Goal: Information Seeking & Learning: Learn about a topic

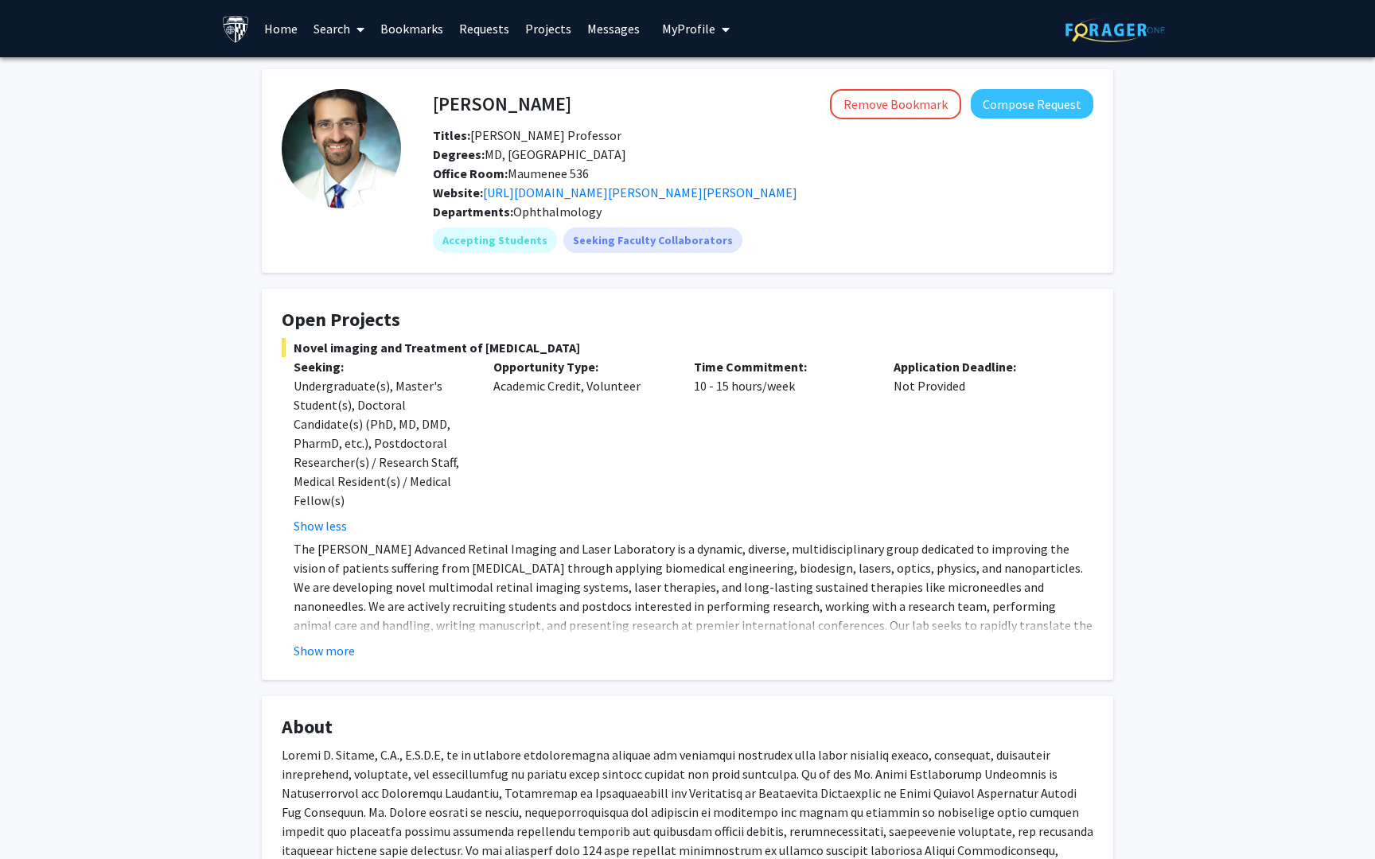
click at [335, 30] on link "Search" at bounding box center [338, 29] width 67 height 56
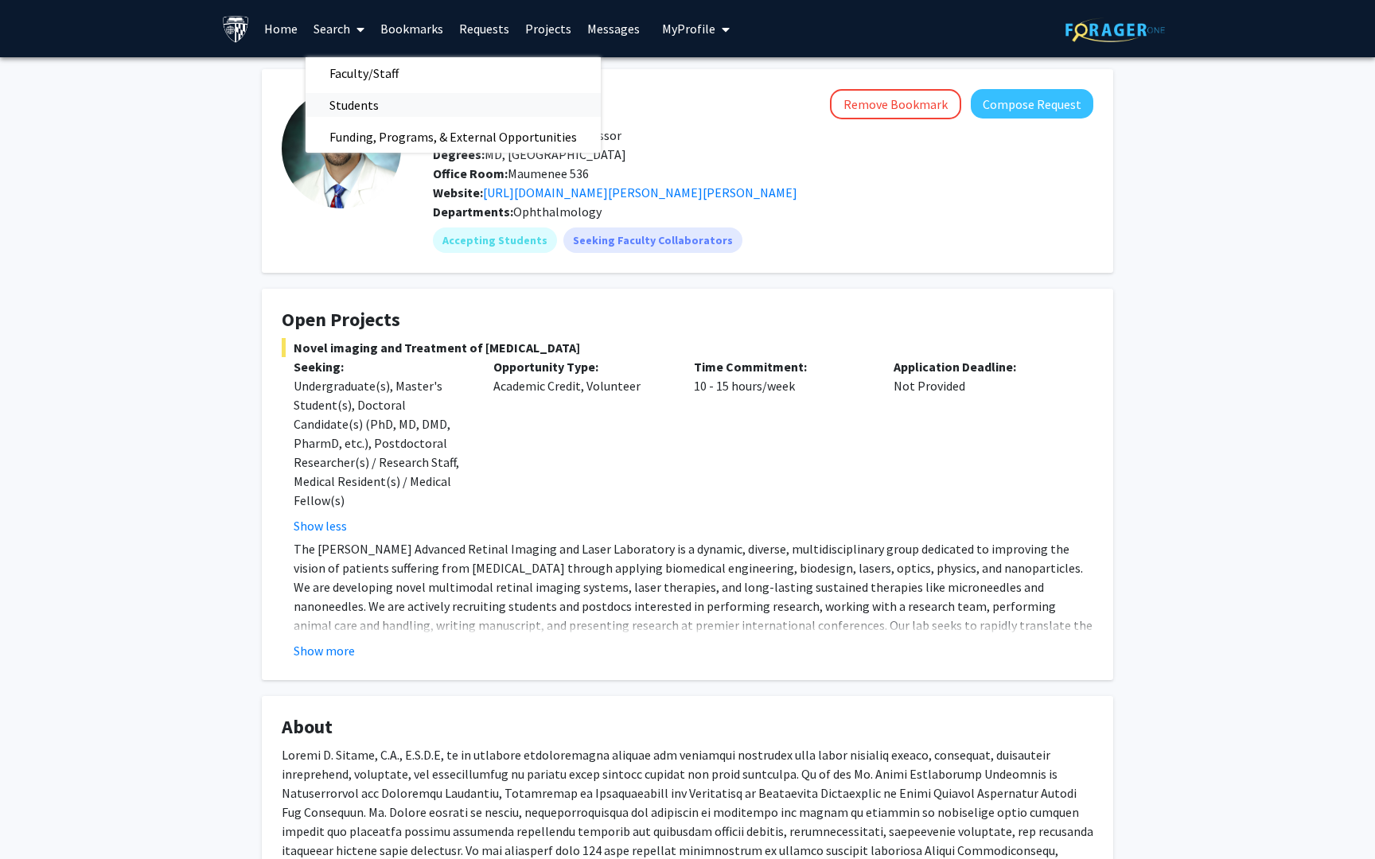
click at [340, 104] on span "Students" at bounding box center [353, 105] width 97 height 32
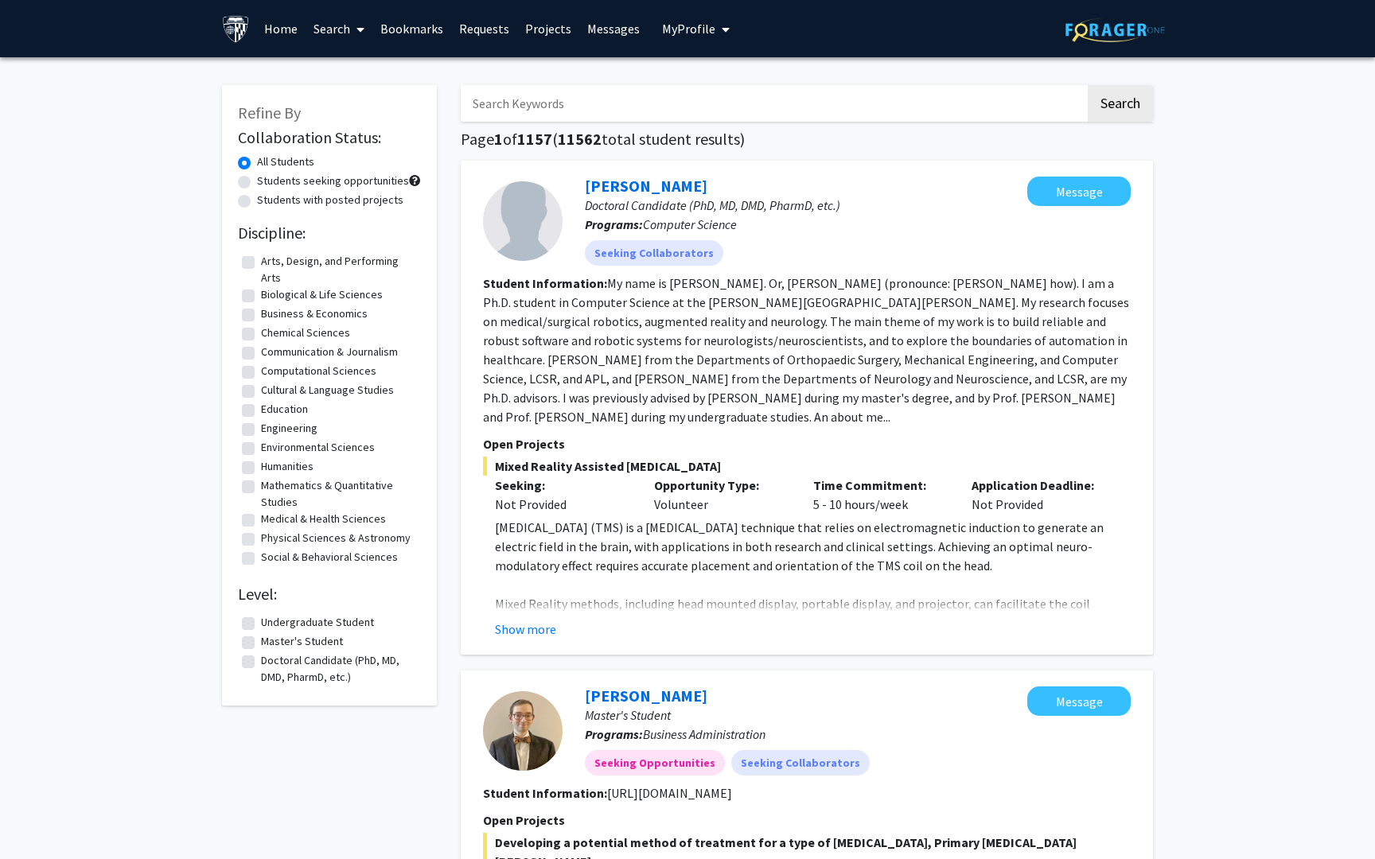
click at [346, 21] on link "Search" at bounding box center [338, 29] width 67 height 56
click at [354, 73] on span "Faculty/Staff" at bounding box center [363, 73] width 117 height 32
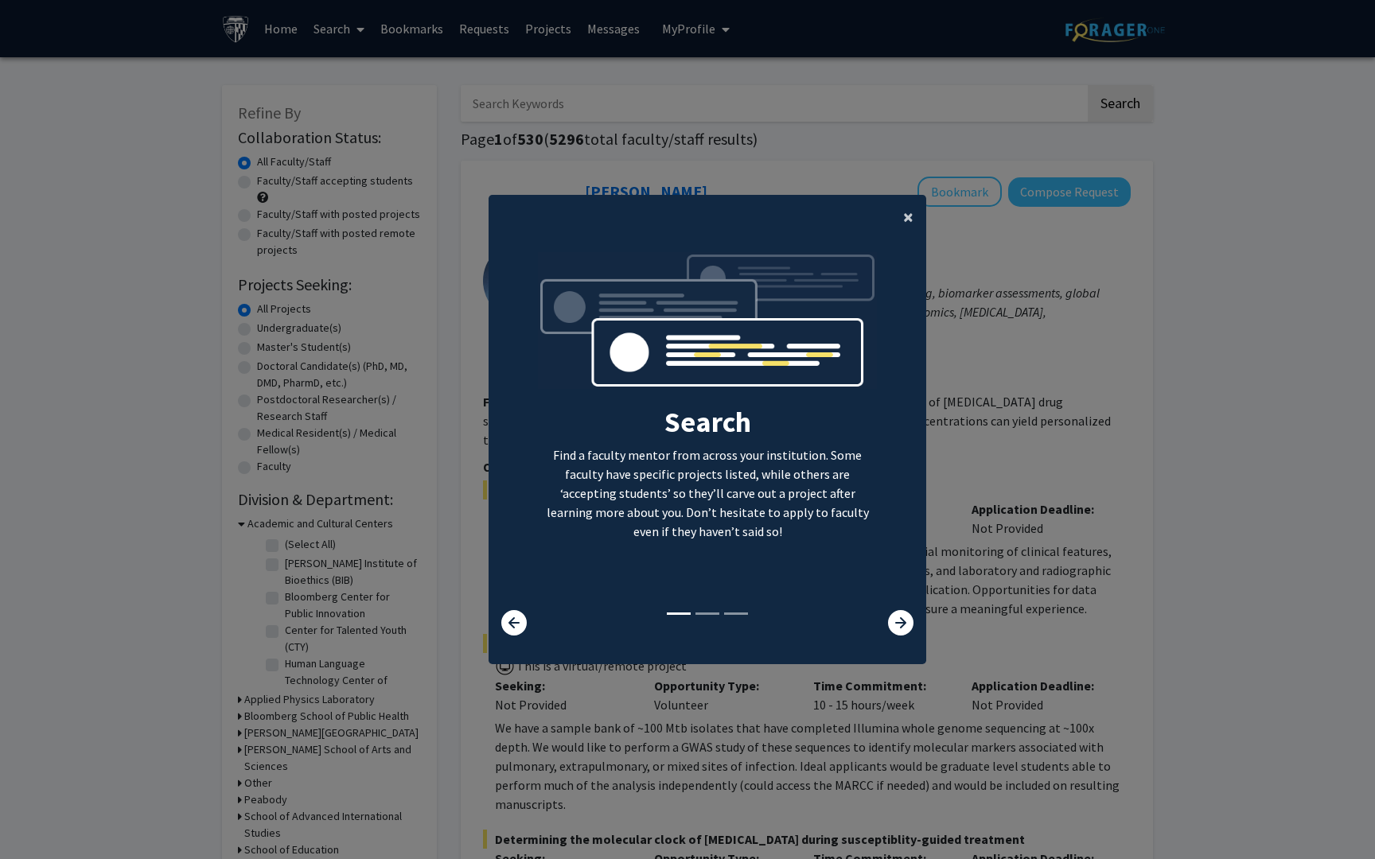
click at [912, 215] on span "×" at bounding box center [908, 216] width 10 height 25
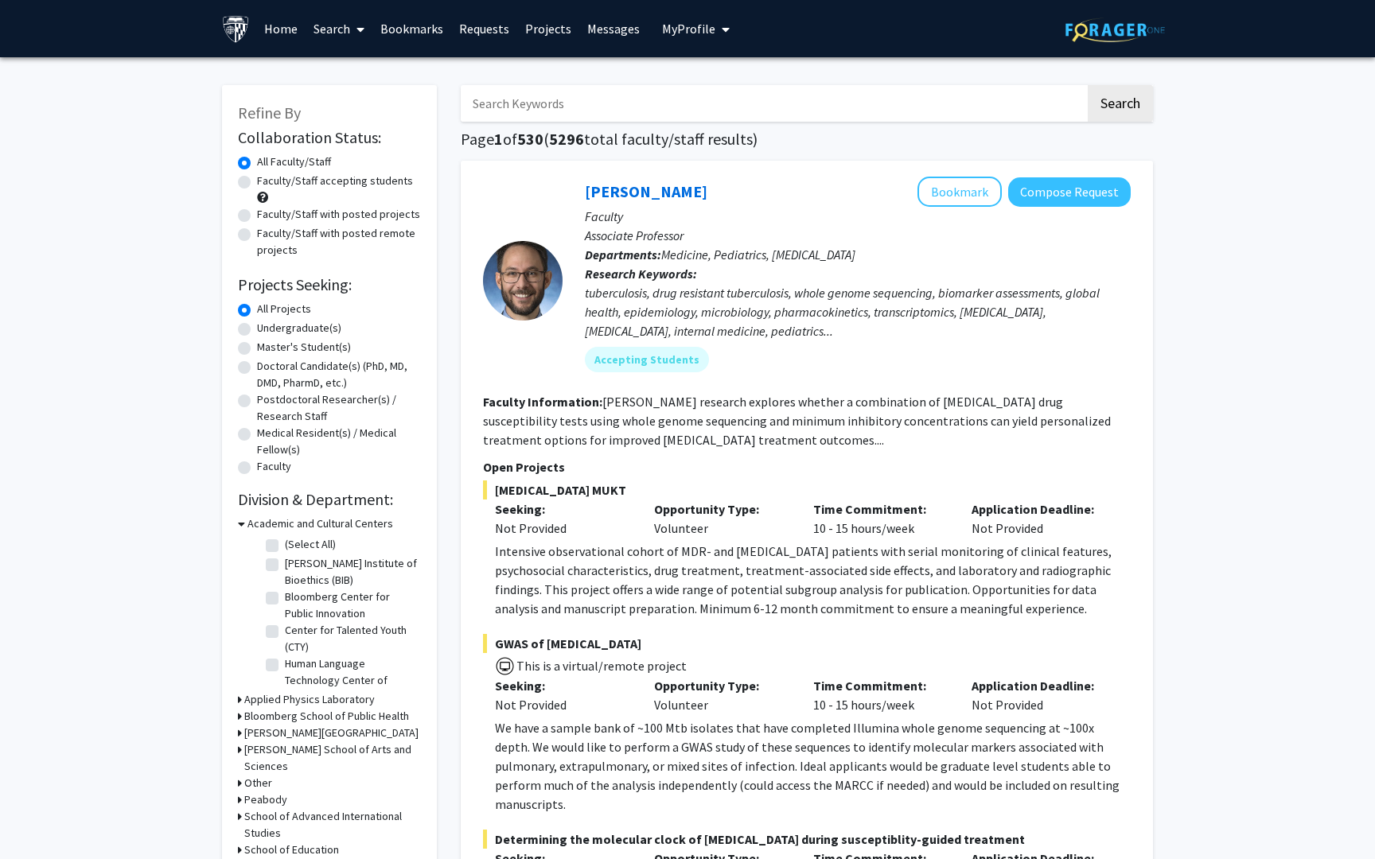
click at [515, 103] on input "Search Keywords" at bounding box center [773, 103] width 624 height 37
type input "ophthalmology"
click at [1102, 114] on button "Search" at bounding box center [1119, 103] width 65 height 37
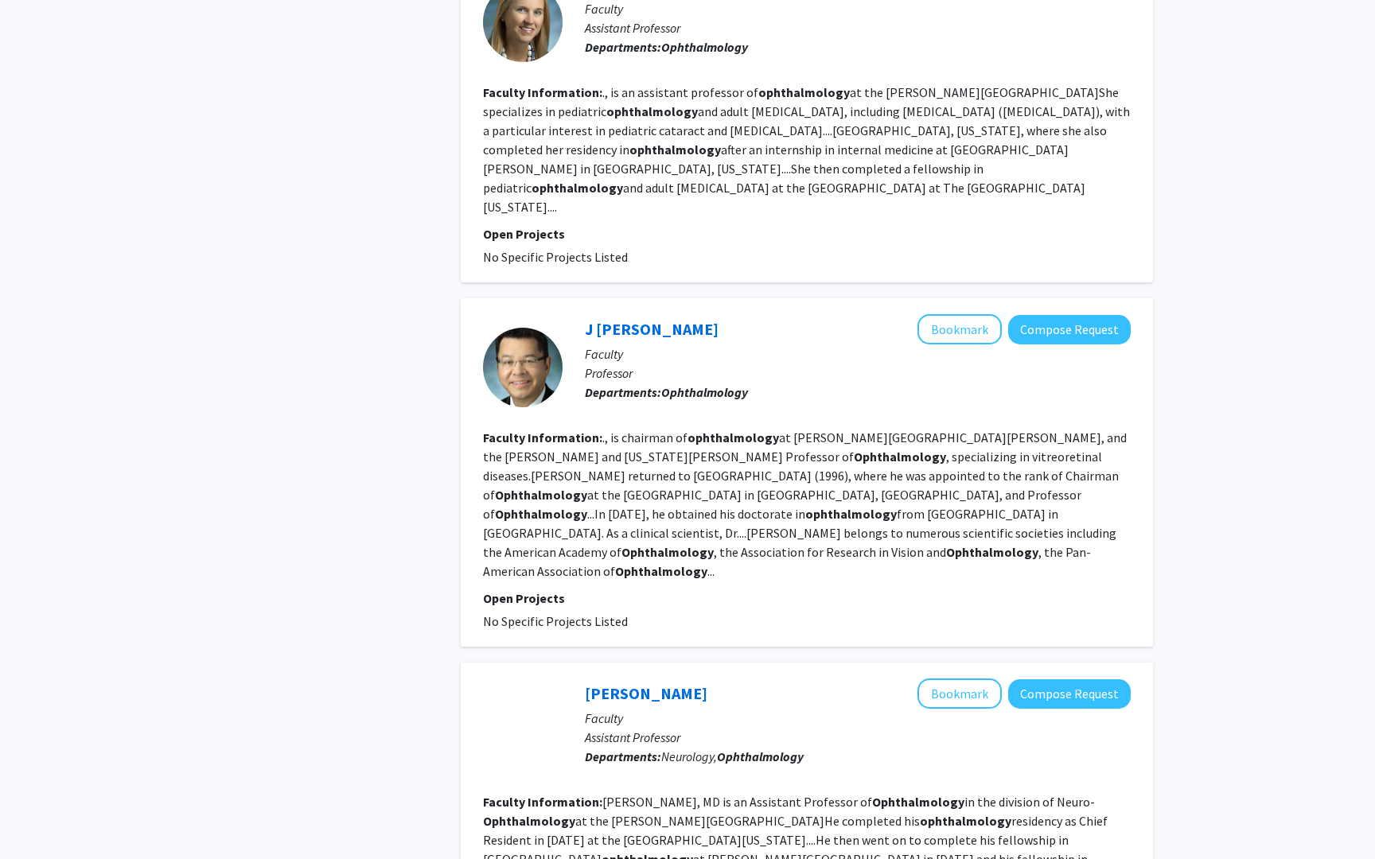
scroll to position [2557, 0]
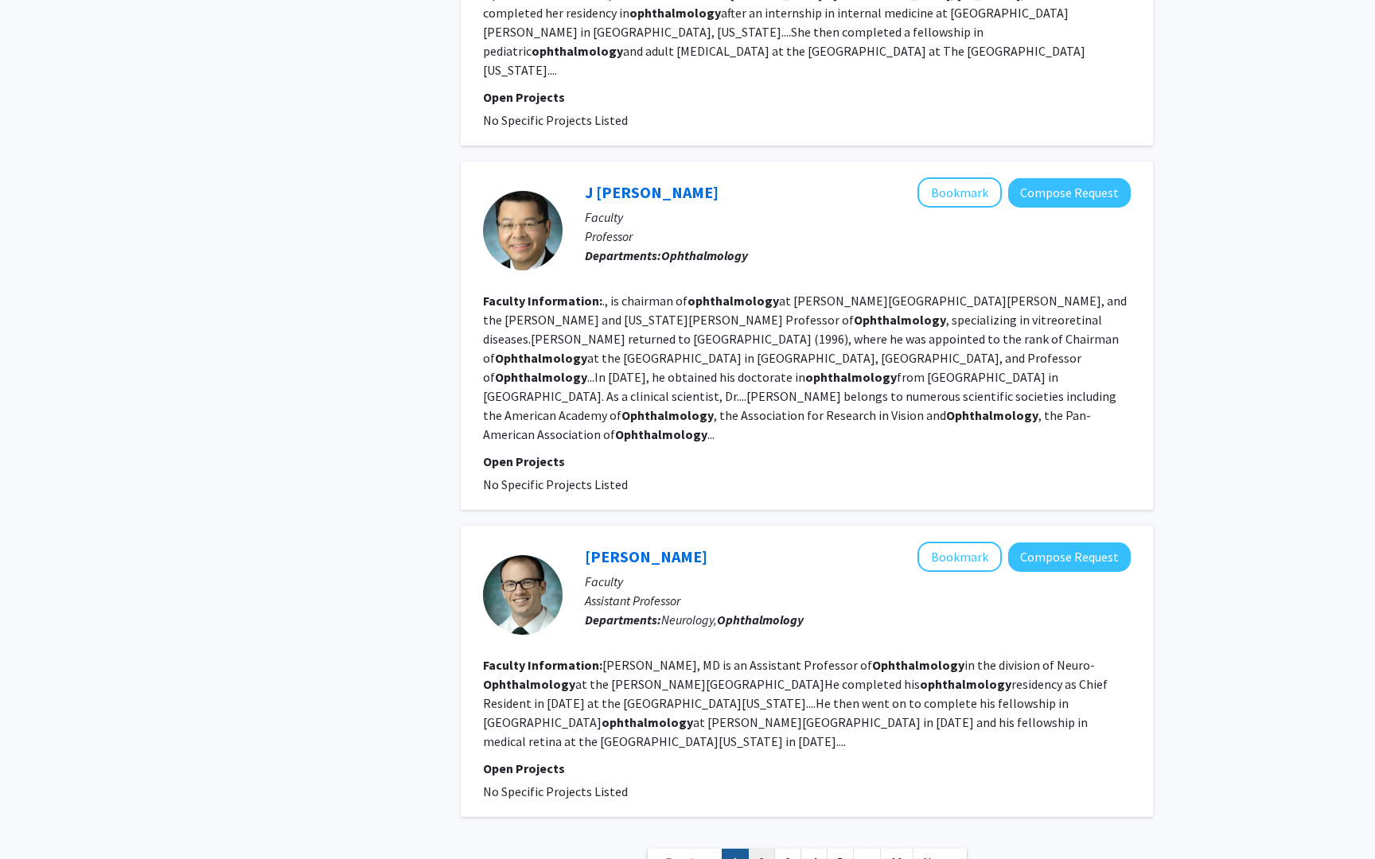
click at [758, 849] on link "2" at bounding box center [761, 863] width 27 height 28
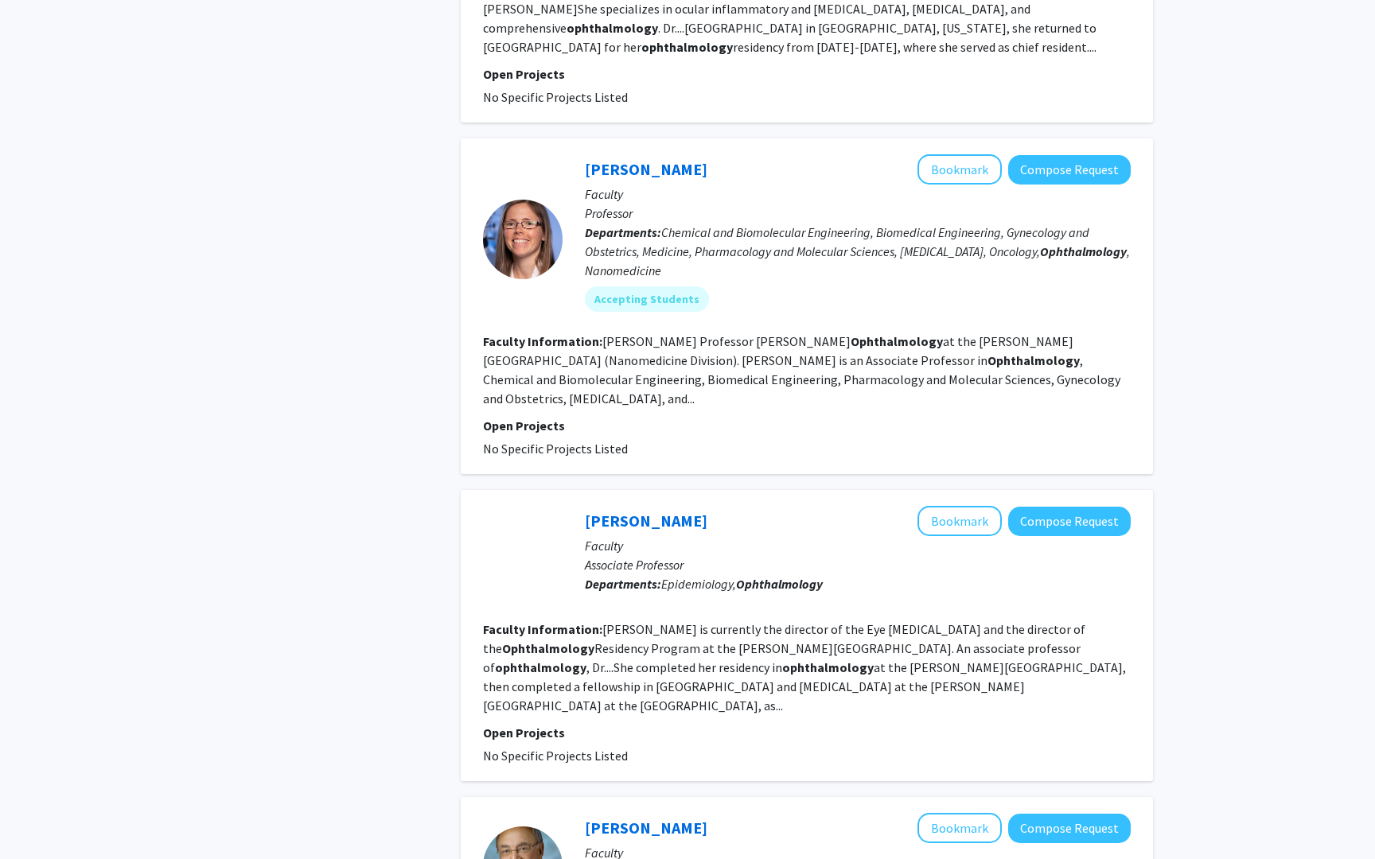
scroll to position [2494, 0]
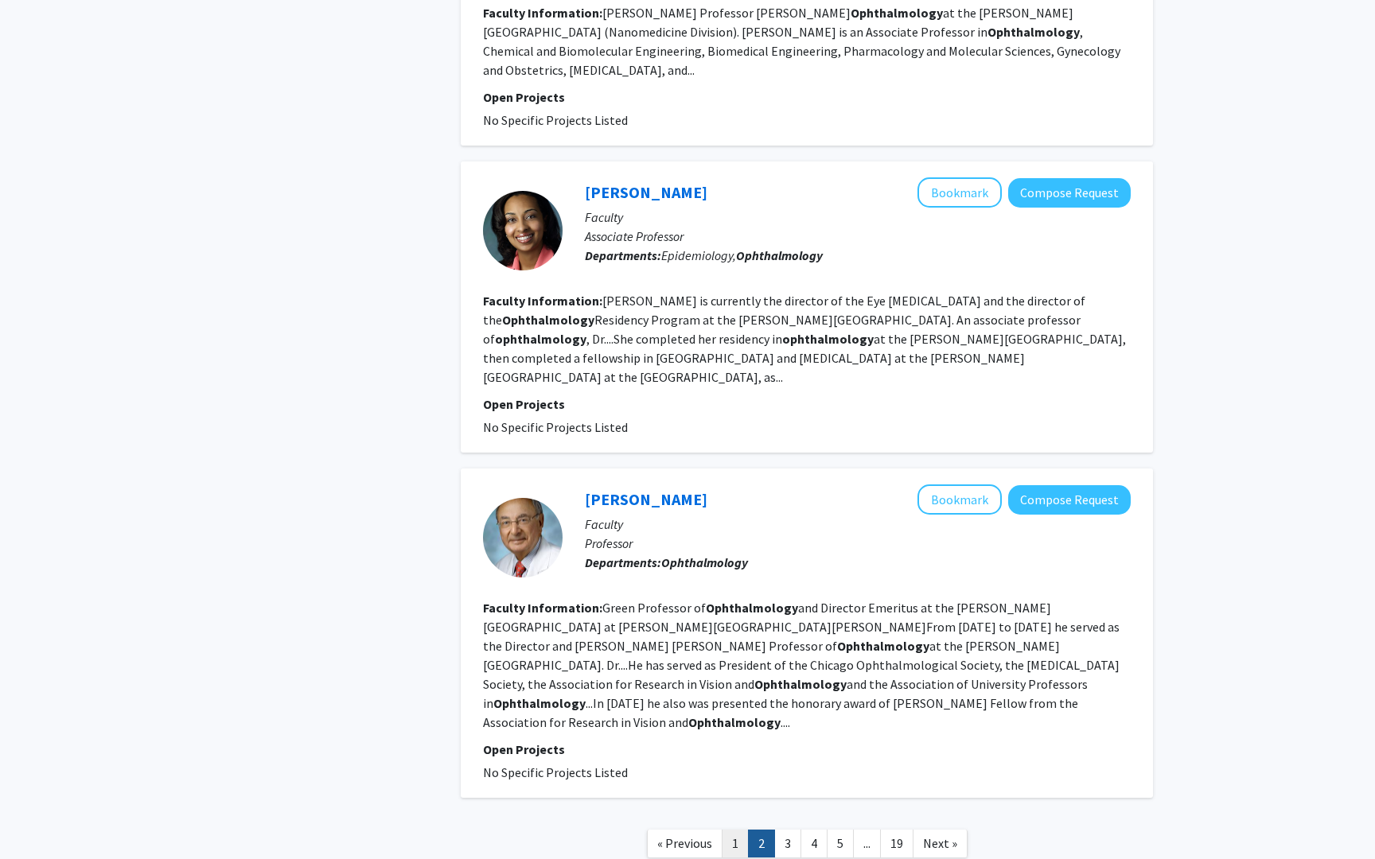
click at [733, 830] on link "1" at bounding box center [734, 844] width 27 height 28
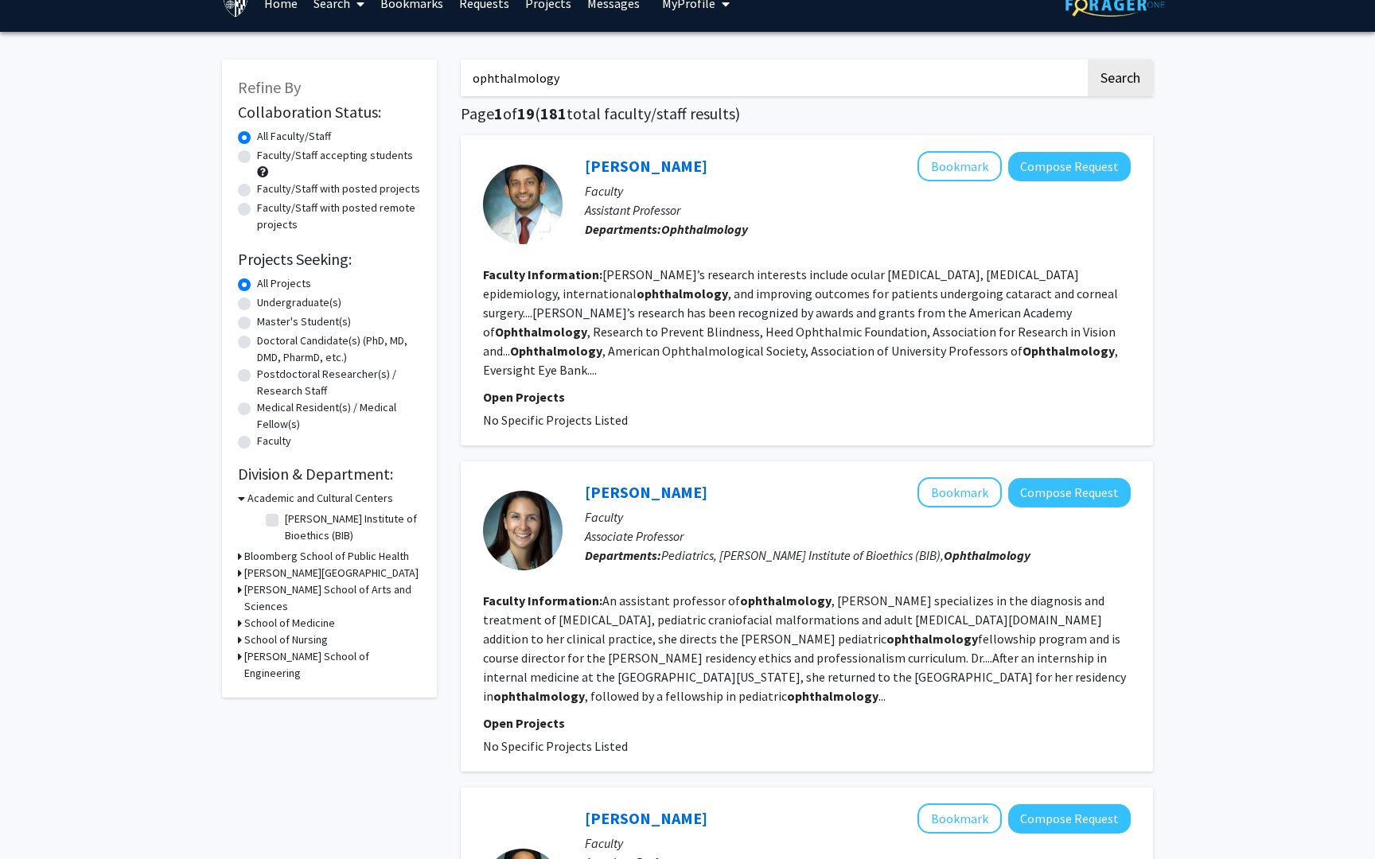
scroll to position [28, 0]
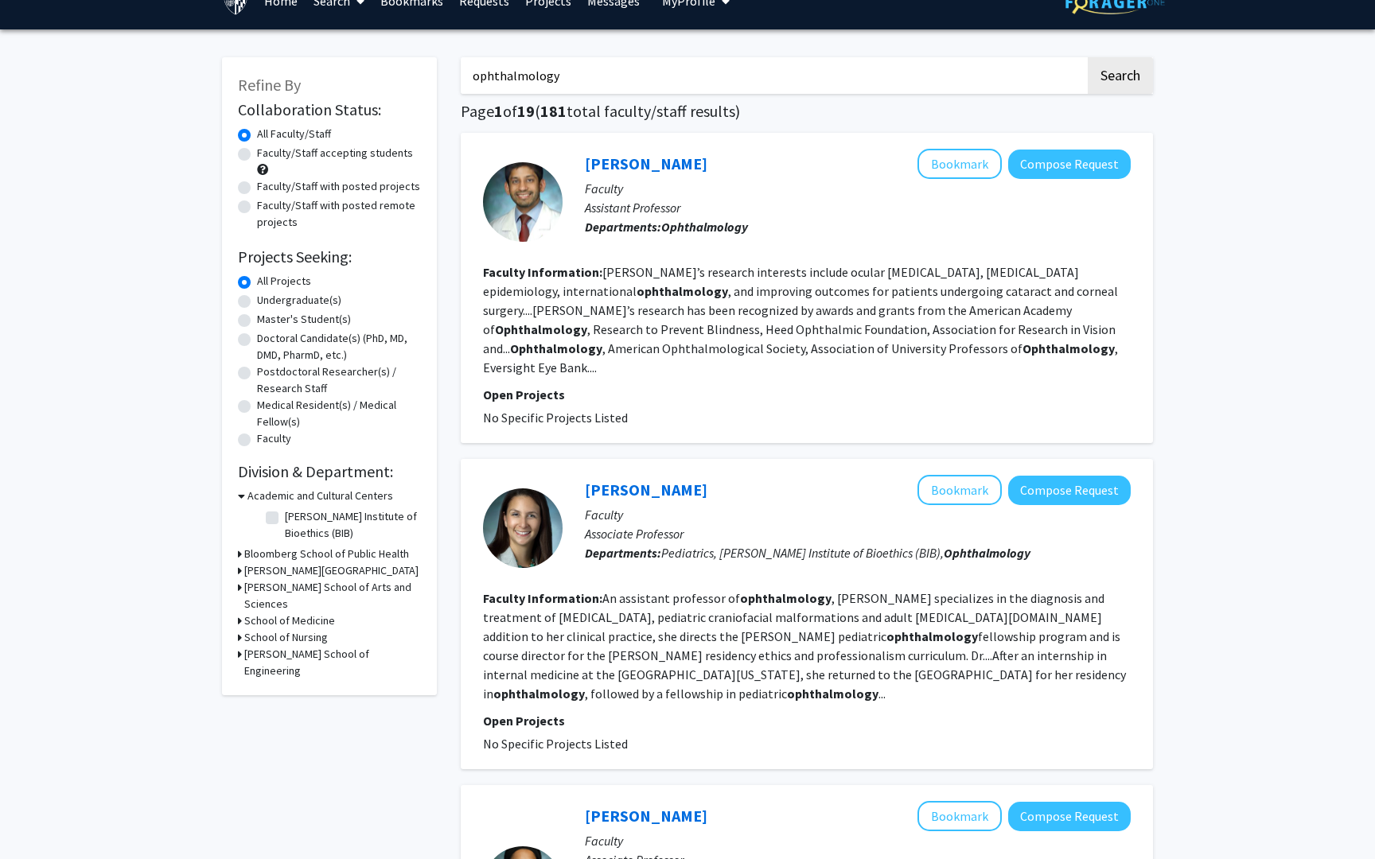
click at [257, 153] on label "Faculty/Staff accepting students" at bounding box center [335, 153] width 156 height 17
click at [257, 153] on input "Faculty/Staff accepting students" at bounding box center [262, 150] width 10 height 10
radio input "true"
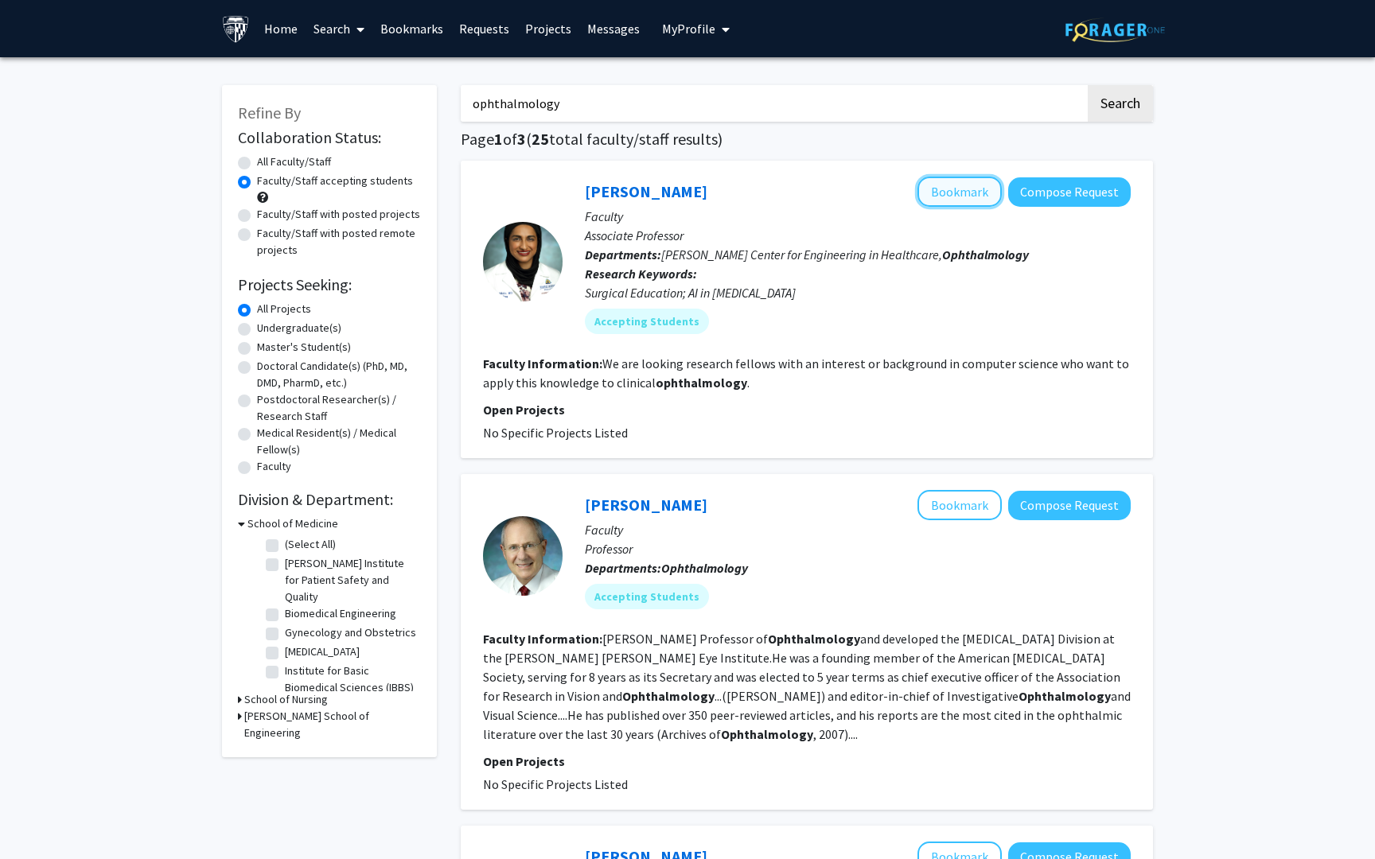
click at [953, 197] on button "Bookmark" at bounding box center [959, 192] width 84 height 30
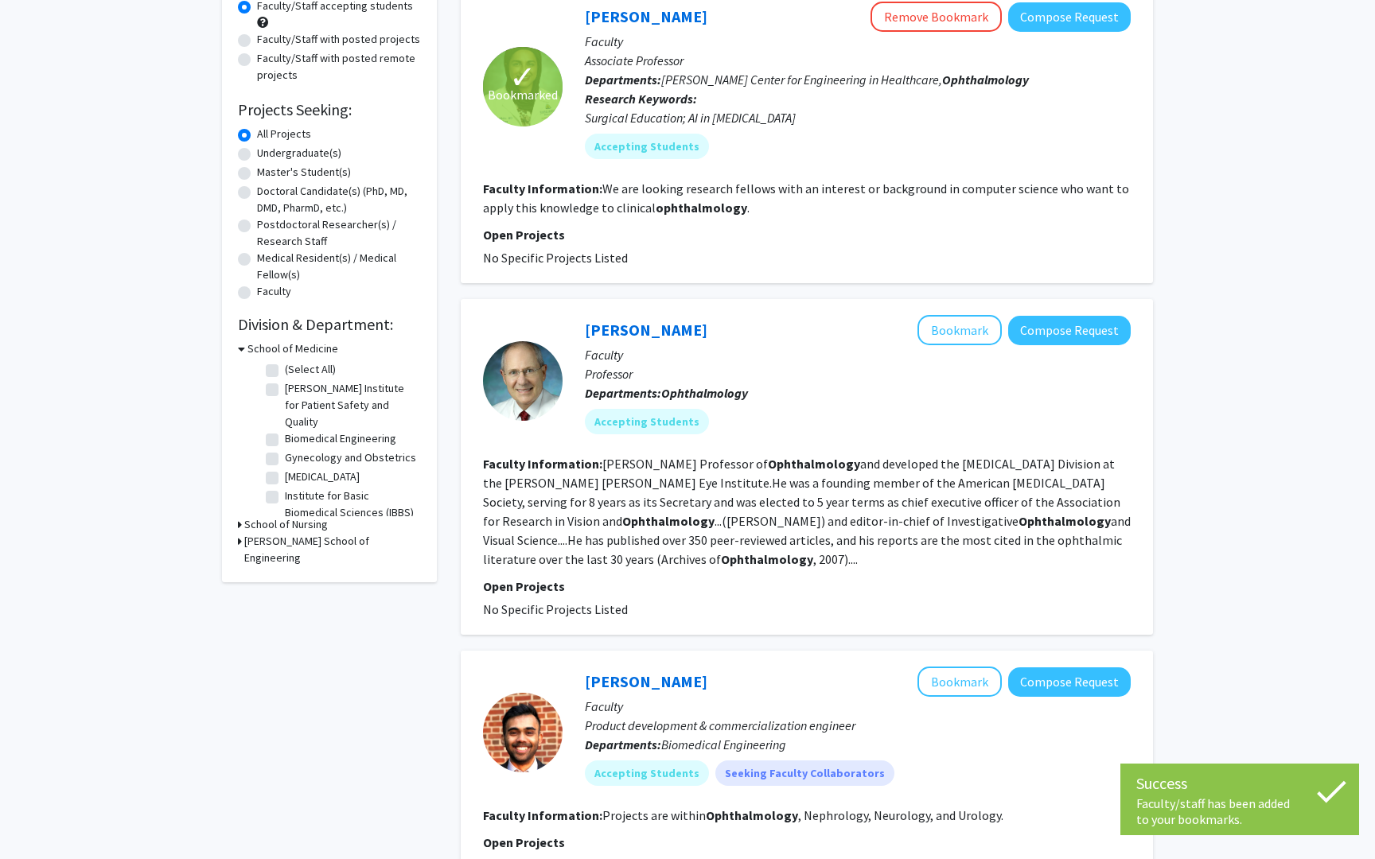
scroll to position [182, 0]
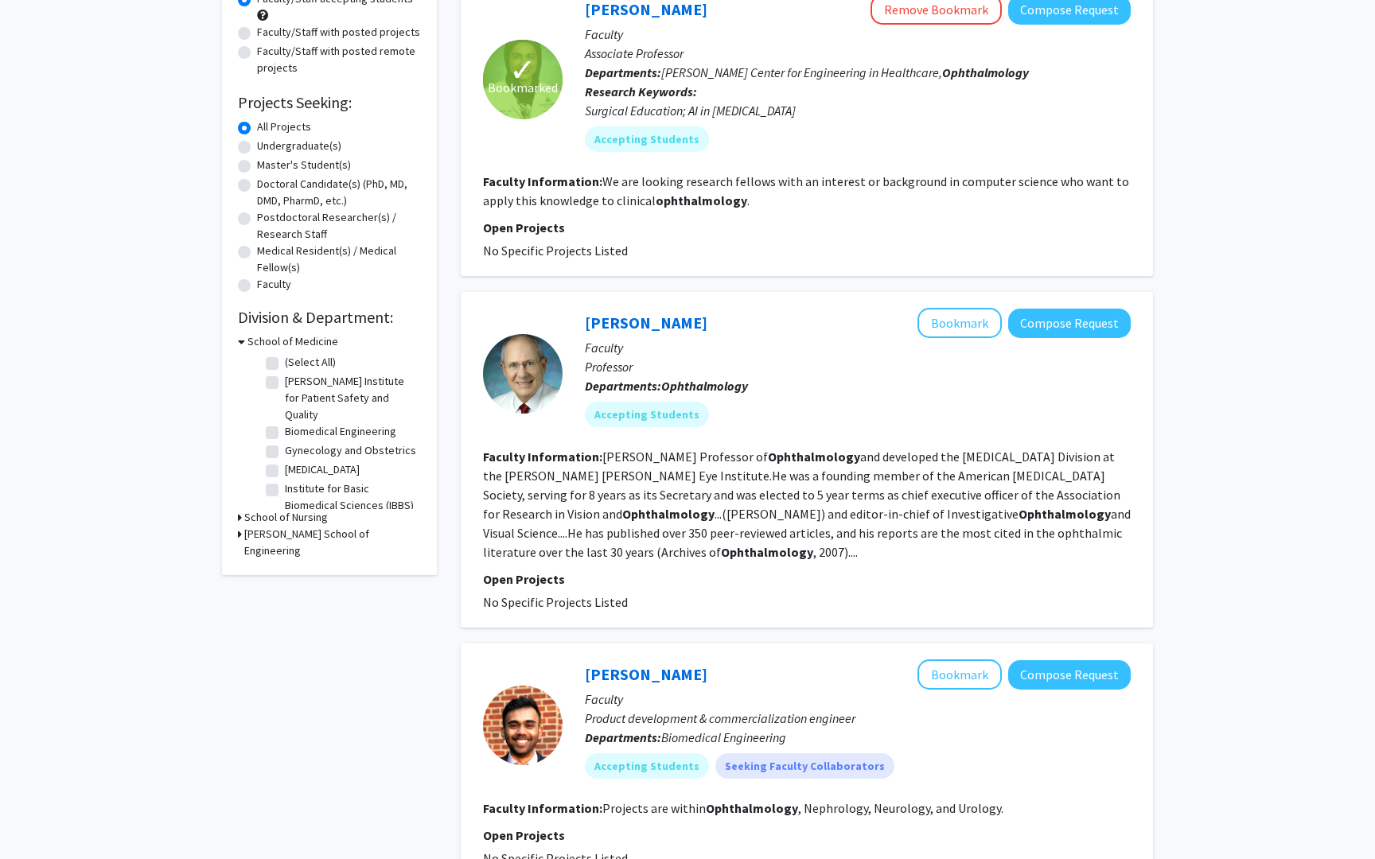
click at [628, 308] on div "[PERSON_NAME] Bookmark Compose Request" at bounding box center [858, 323] width 546 height 30
click at [618, 327] on link "[PERSON_NAME]" at bounding box center [646, 323] width 123 height 20
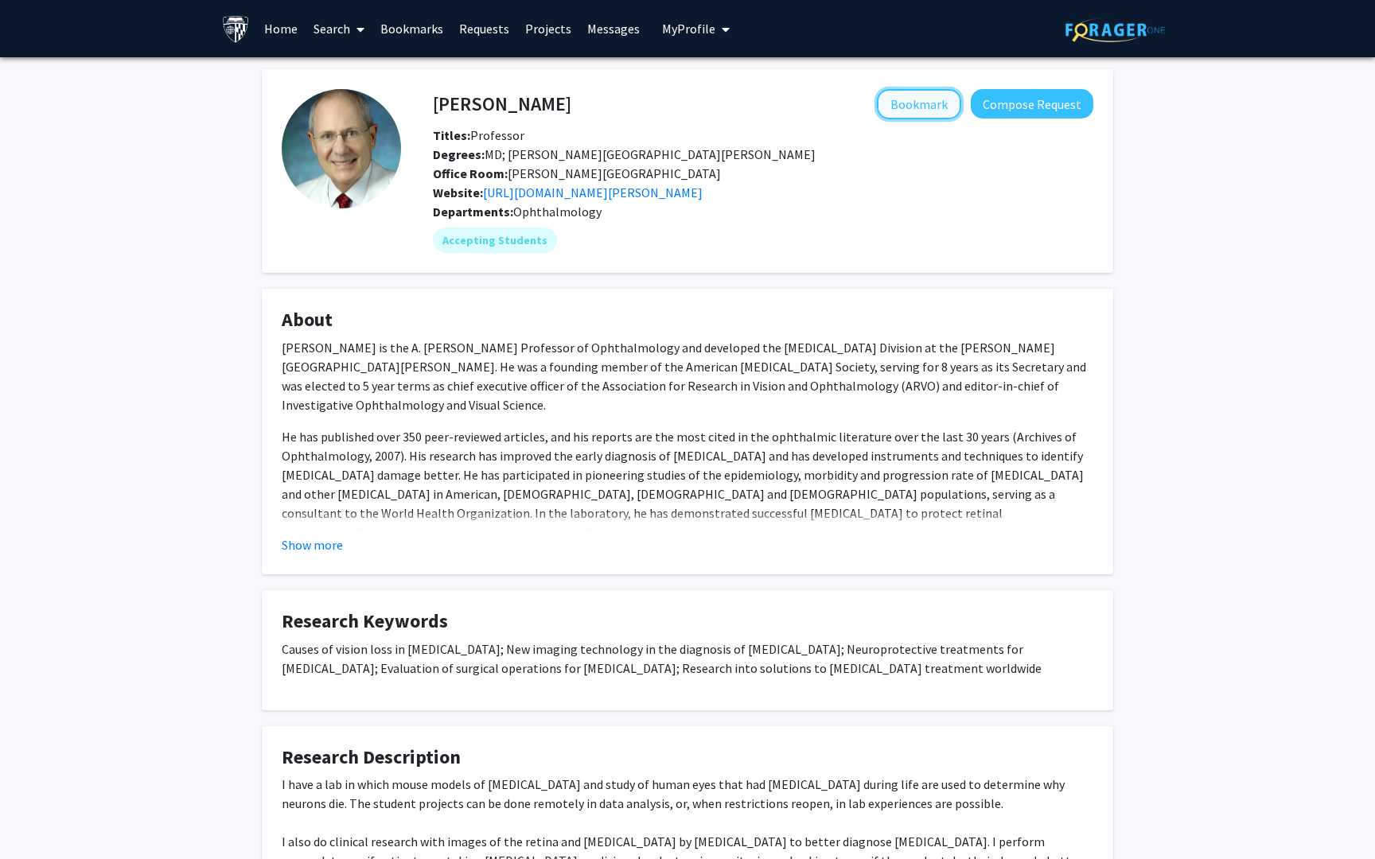
click at [916, 102] on button "Bookmark" at bounding box center [919, 104] width 84 height 30
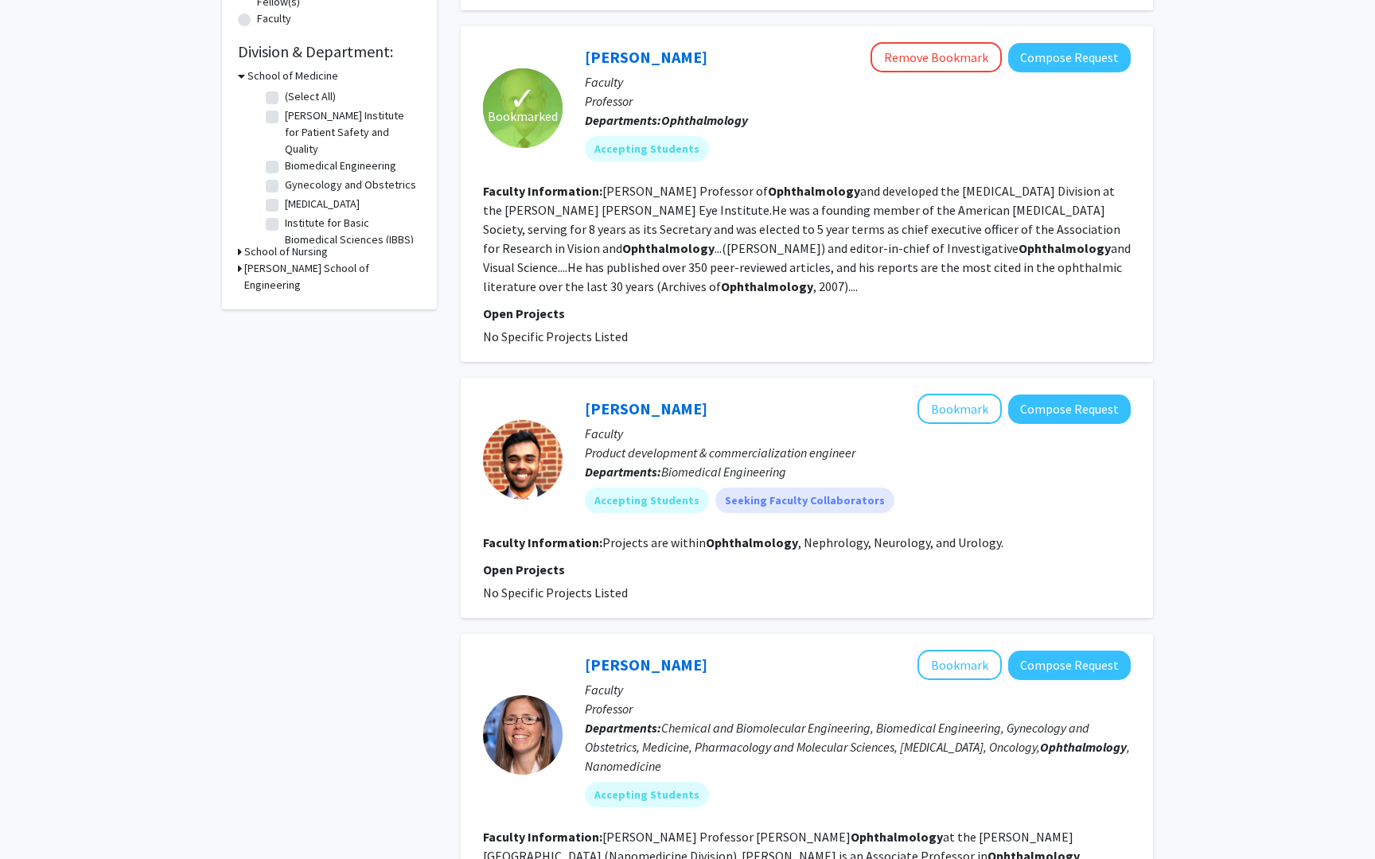
scroll to position [449, 0]
click at [668, 404] on link "[PERSON_NAME]" at bounding box center [646, 408] width 123 height 20
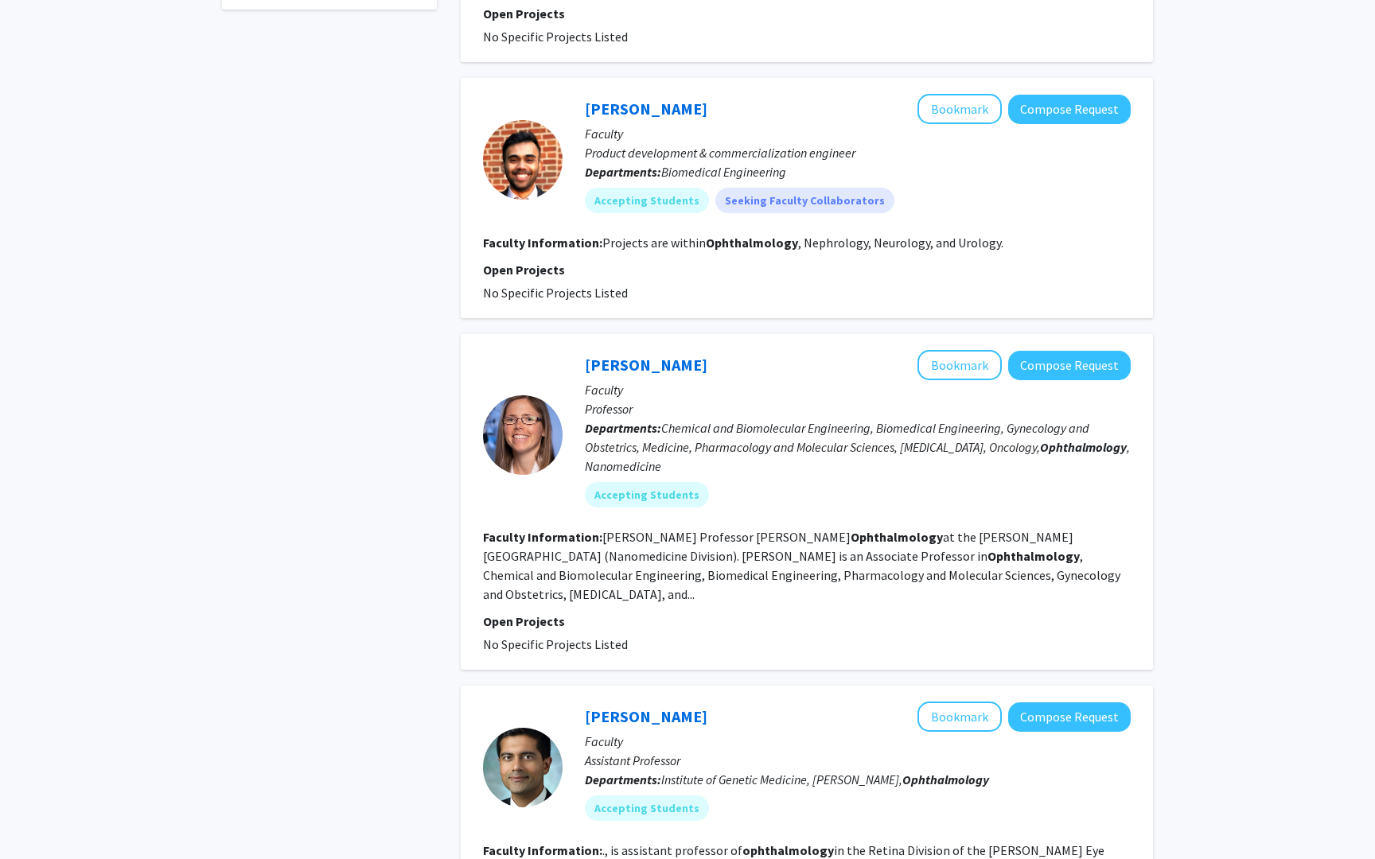
scroll to position [764, 0]
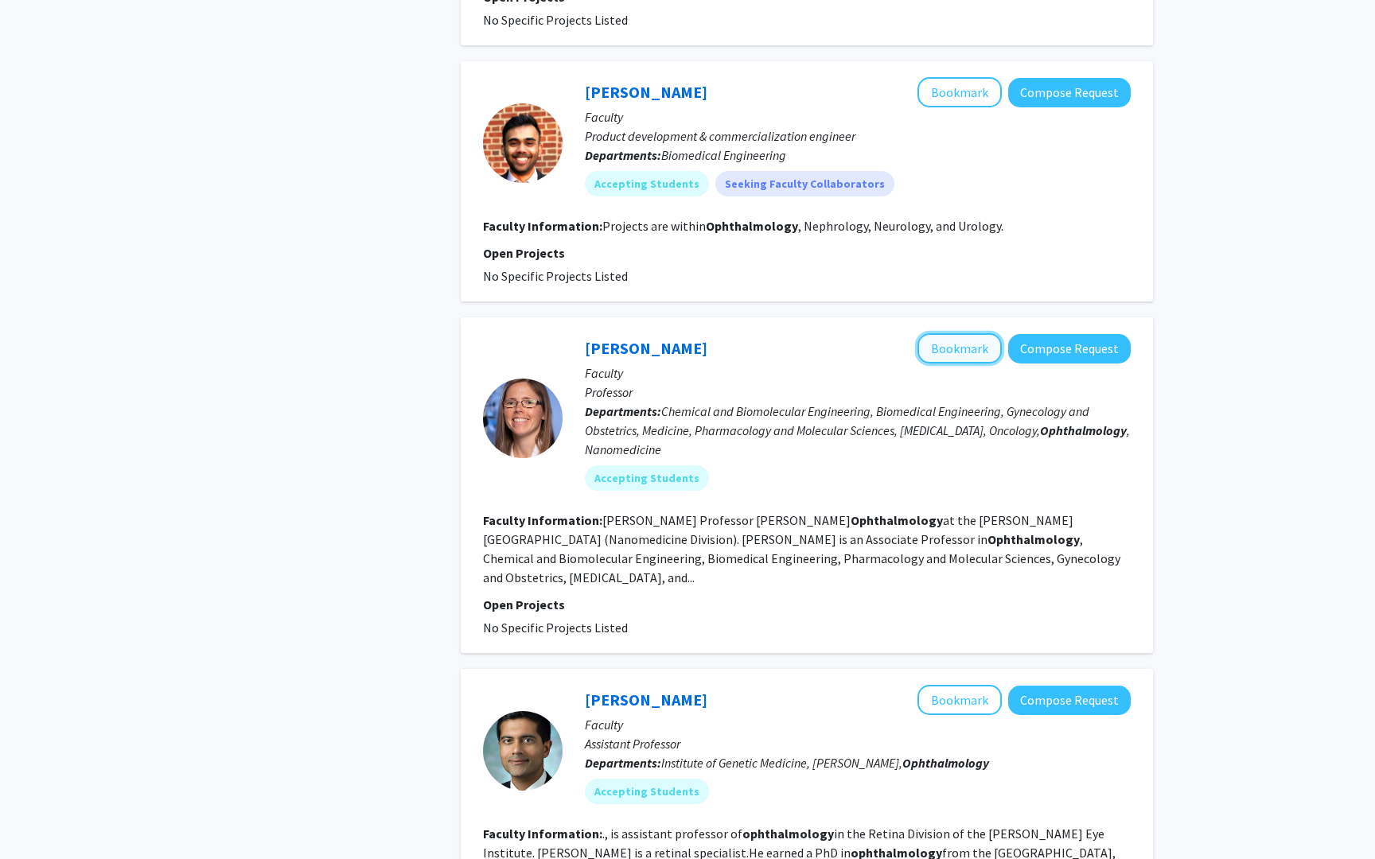
click at [960, 352] on button "Bookmark" at bounding box center [959, 348] width 84 height 30
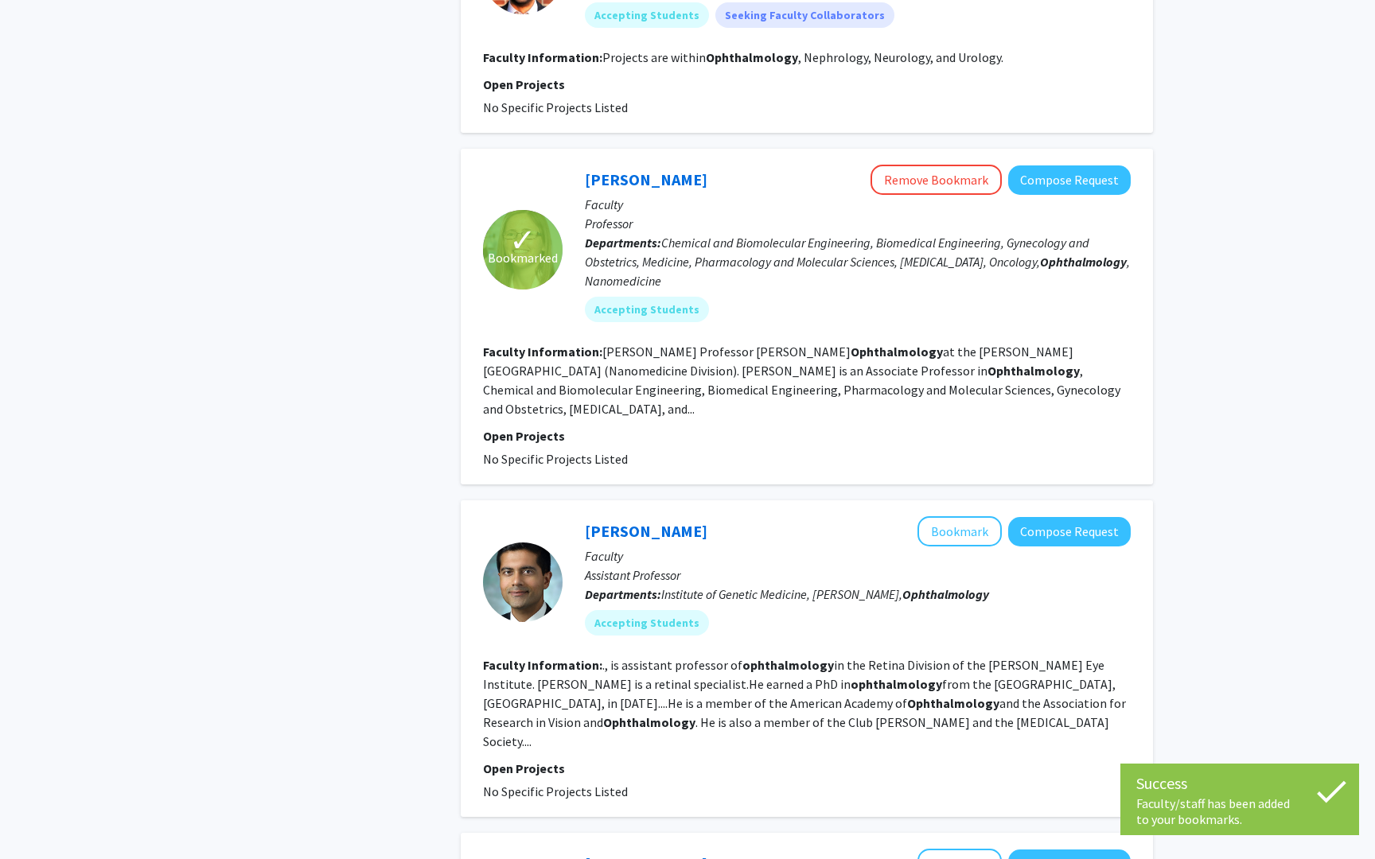
scroll to position [968, 0]
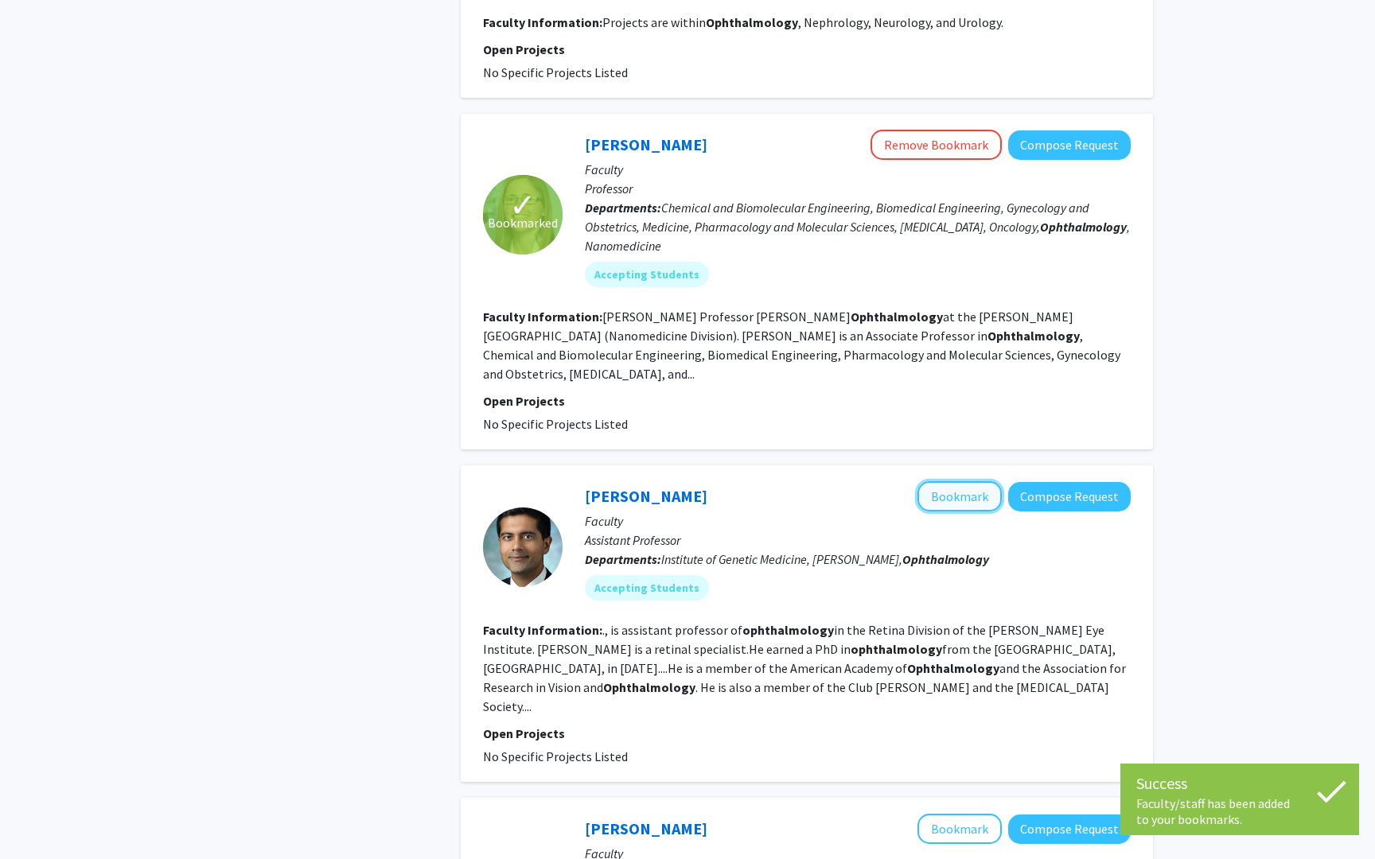
click at [965, 481] on button "Bookmark" at bounding box center [959, 496] width 84 height 30
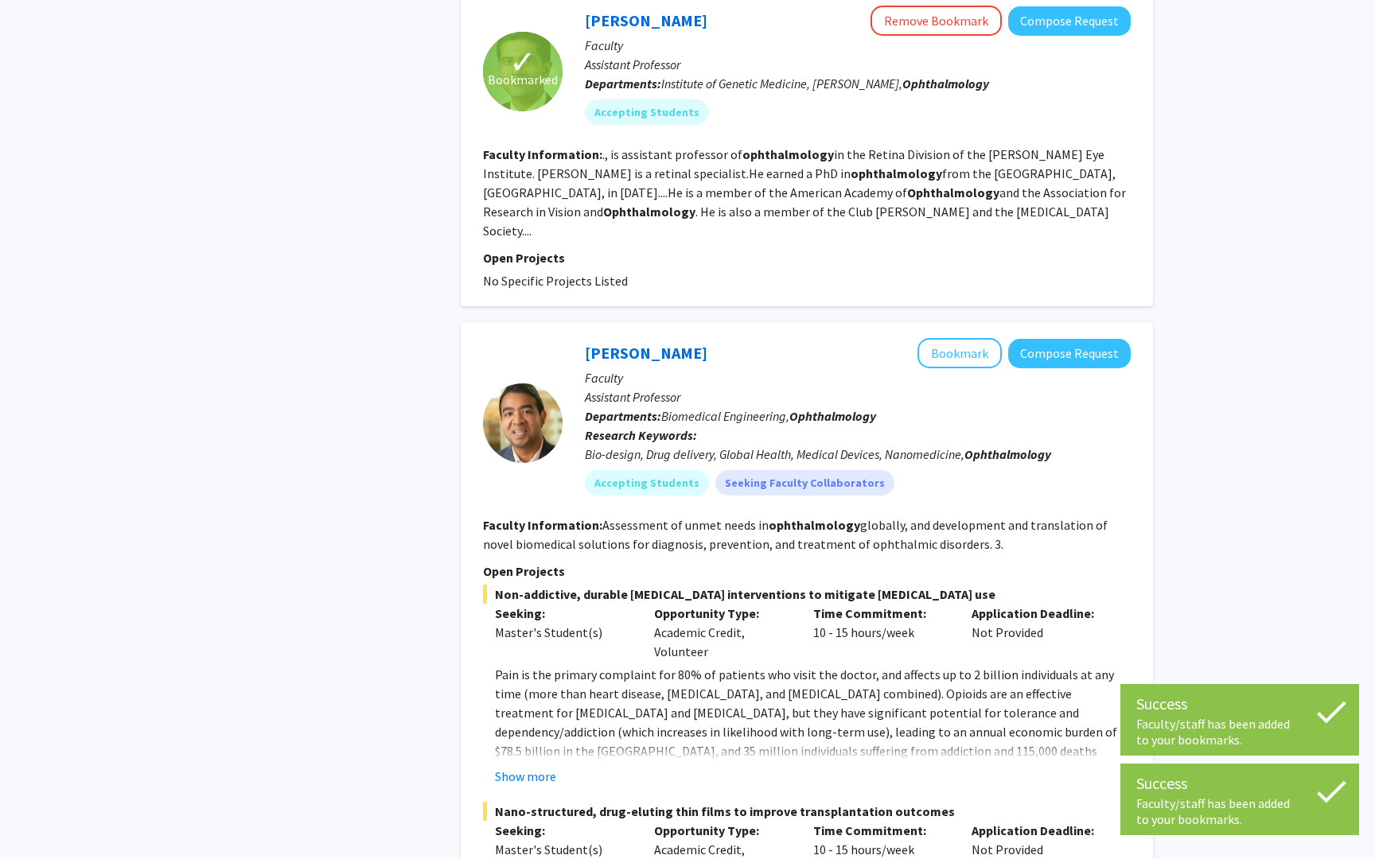
scroll to position [1447, 0]
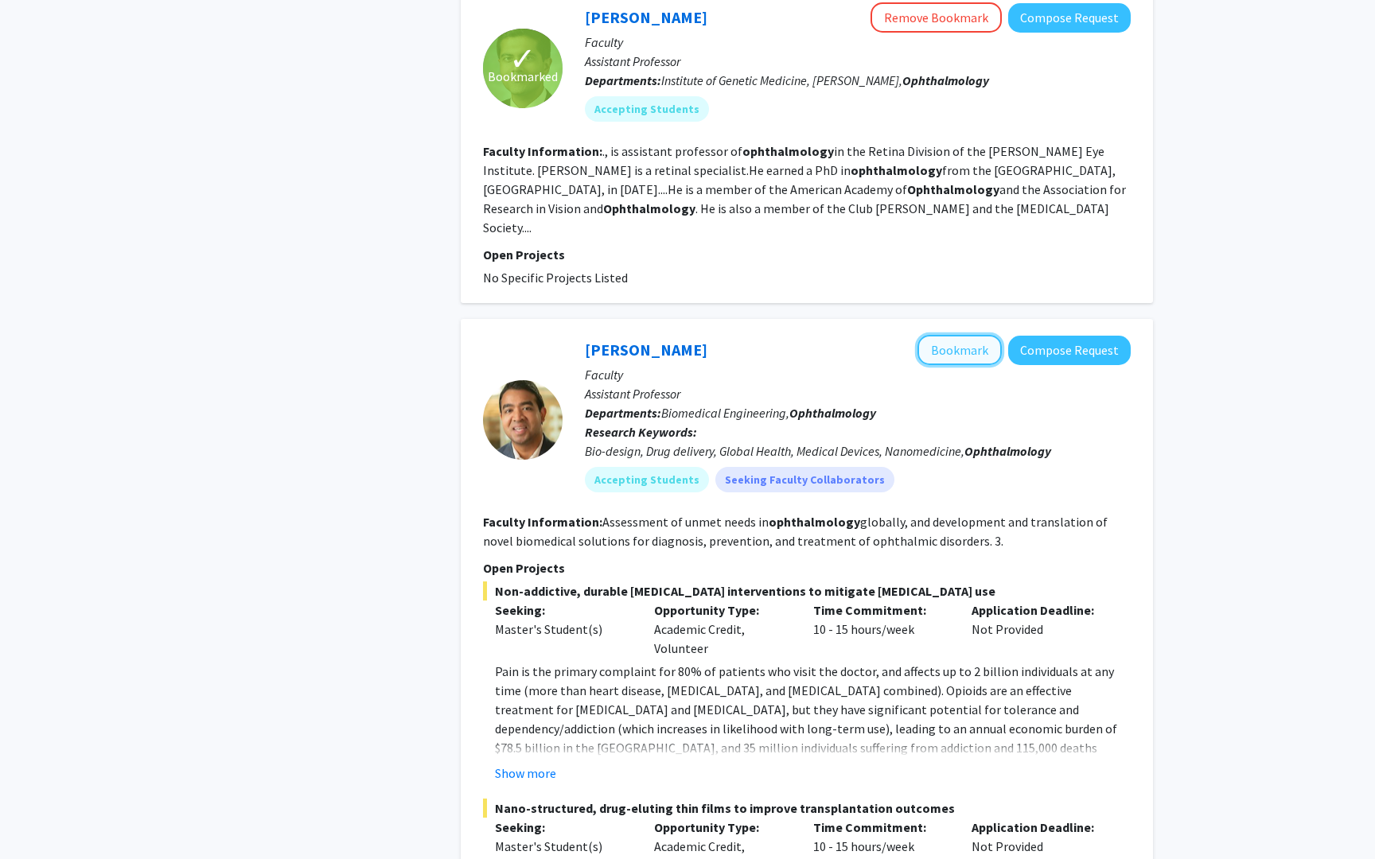
click at [970, 335] on button "Bookmark" at bounding box center [959, 350] width 84 height 30
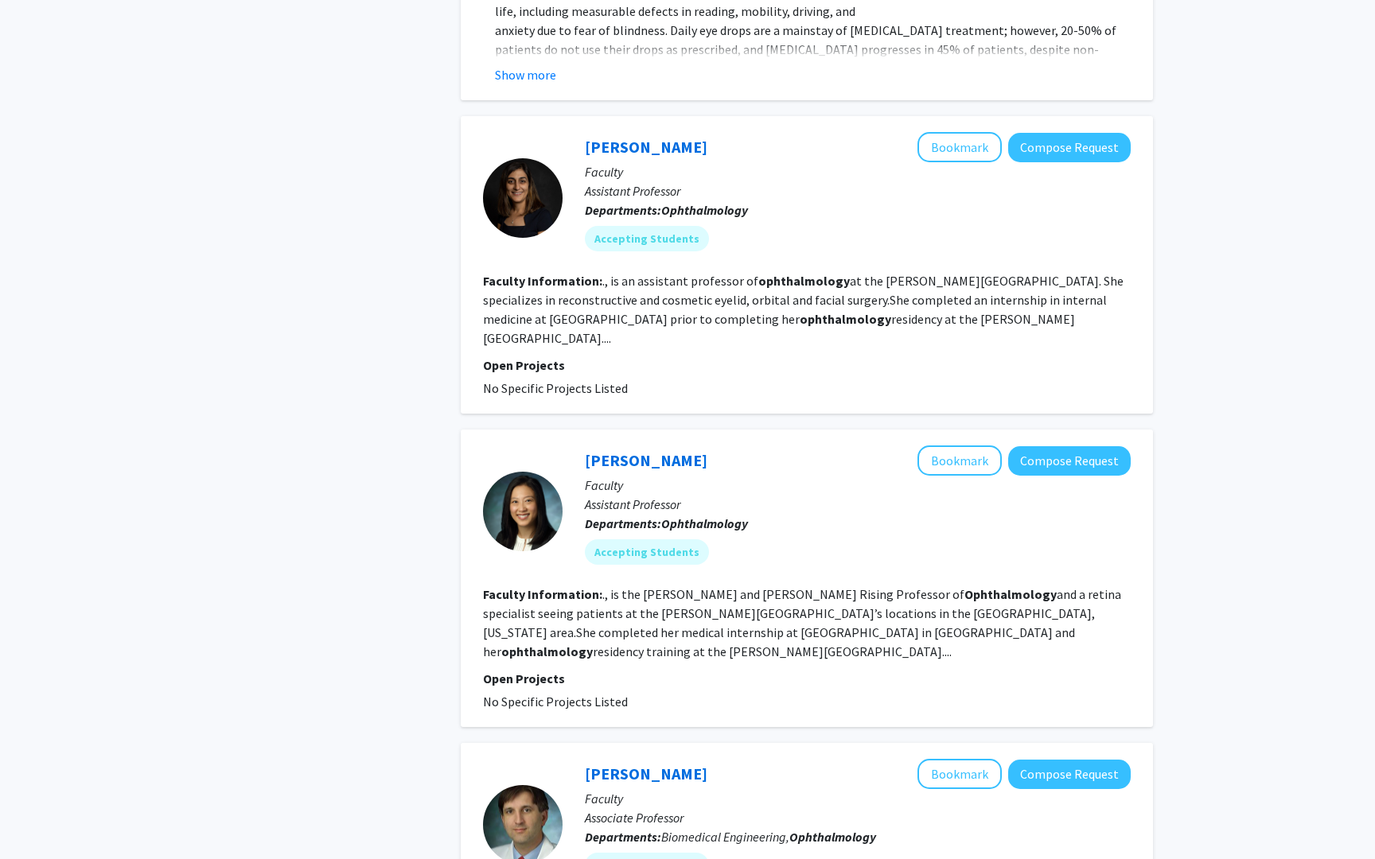
scroll to position [2581, 0]
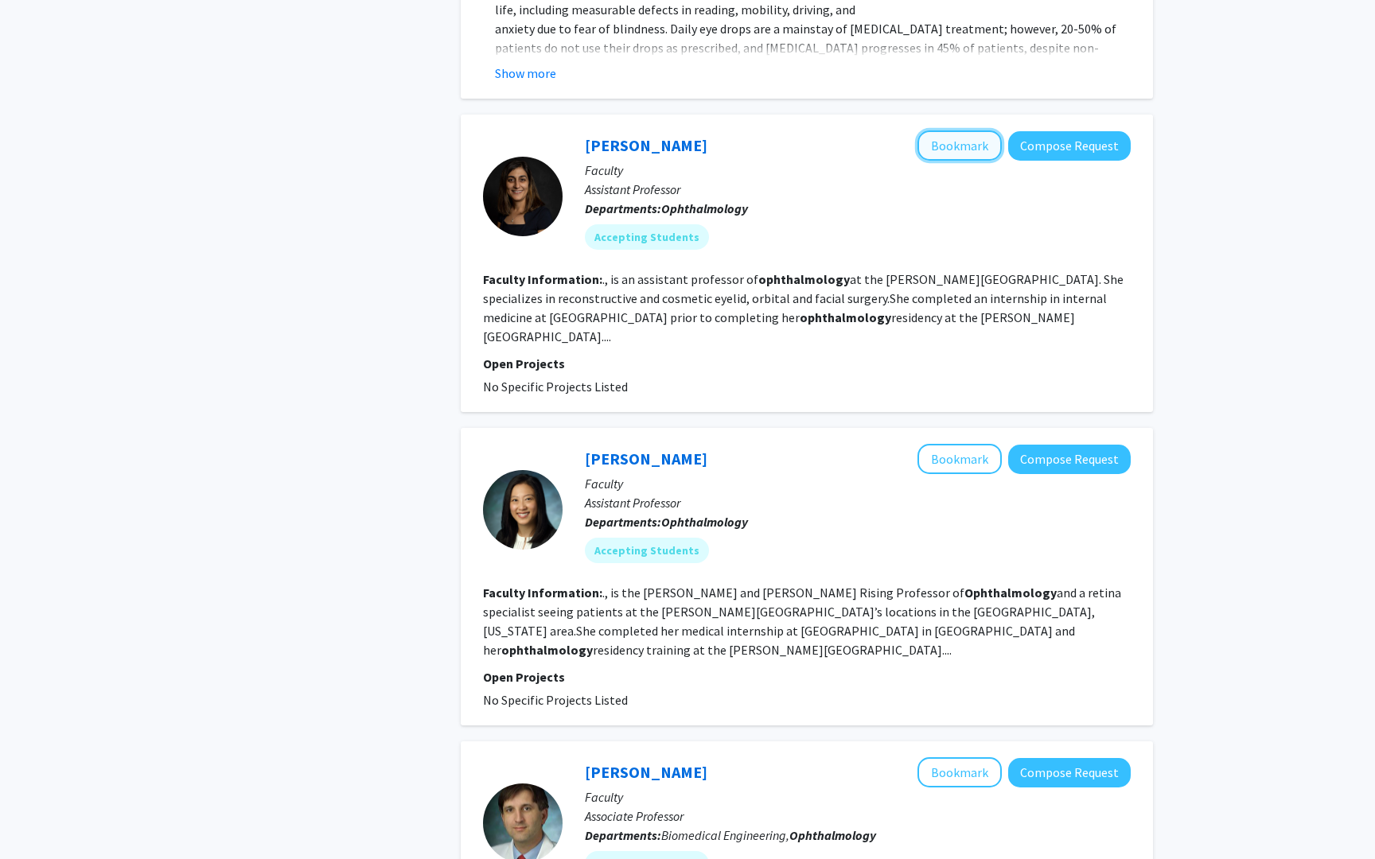
click at [964, 130] on button "Bookmark" at bounding box center [959, 145] width 84 height 30
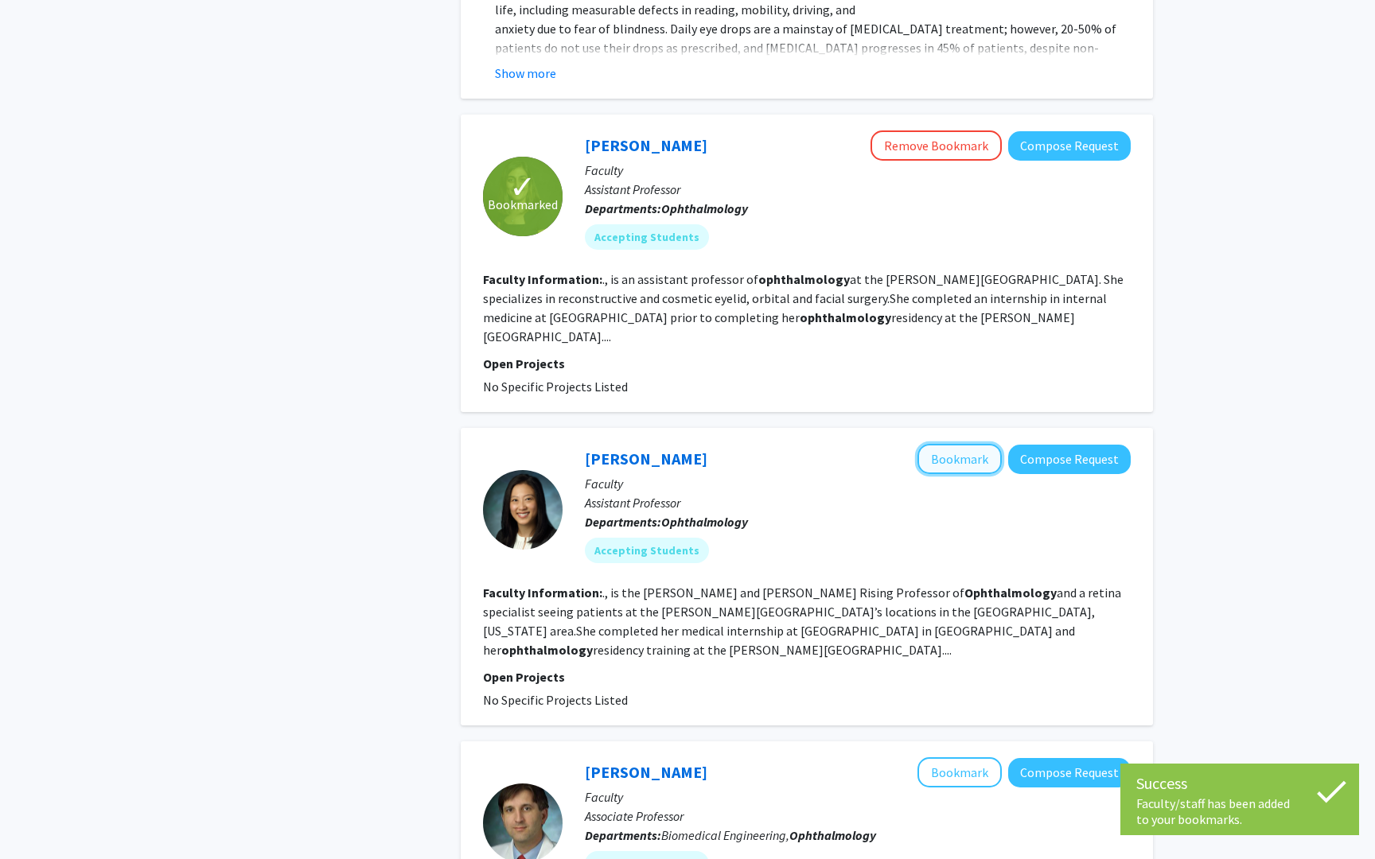
click at [953, 444] on button "Bookmark" at bounding box center [959, 459] width 84 height 30
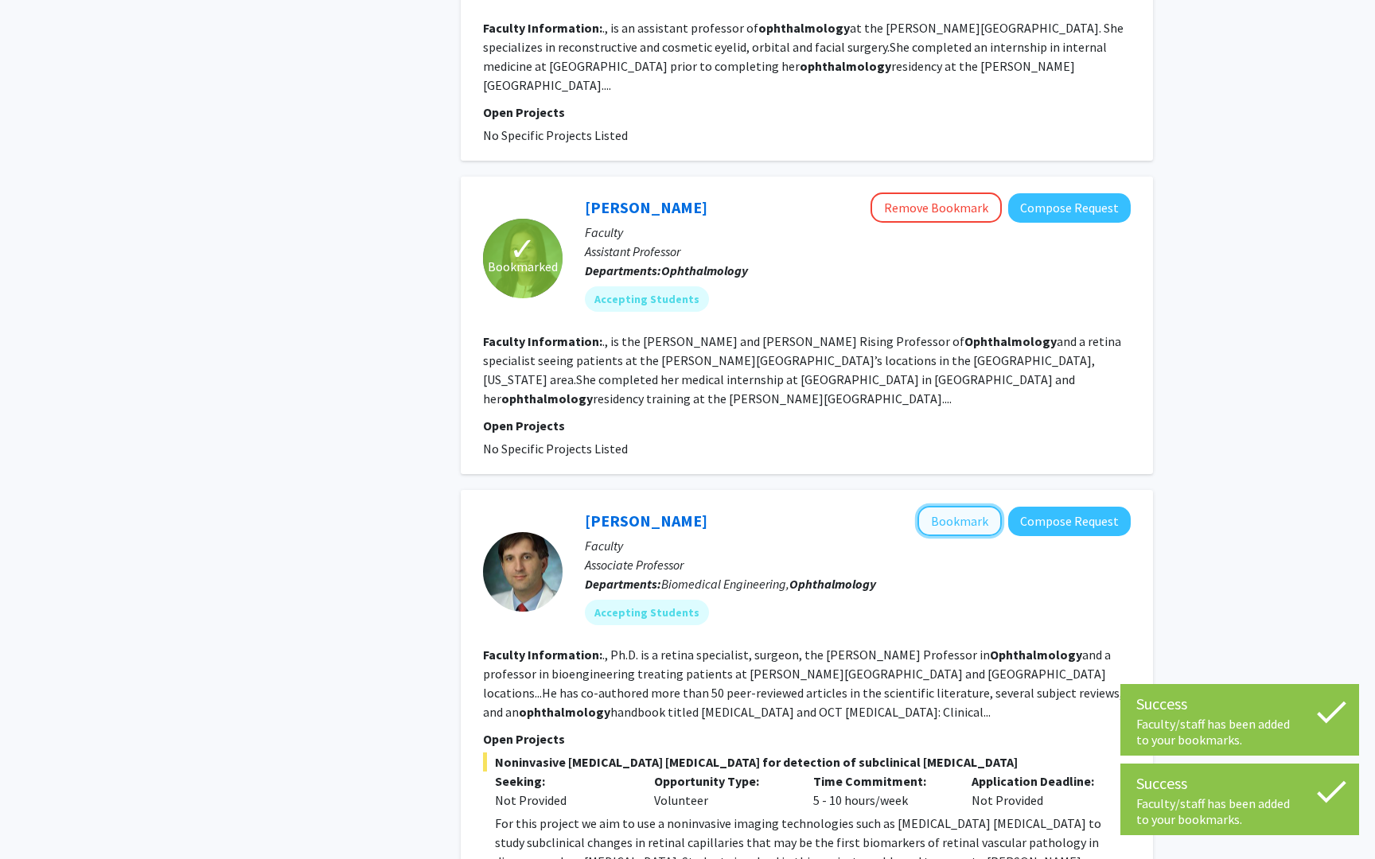
click at [940, 506] on button "Bookmark" at bounding box center [959, 521] width 84 height 30
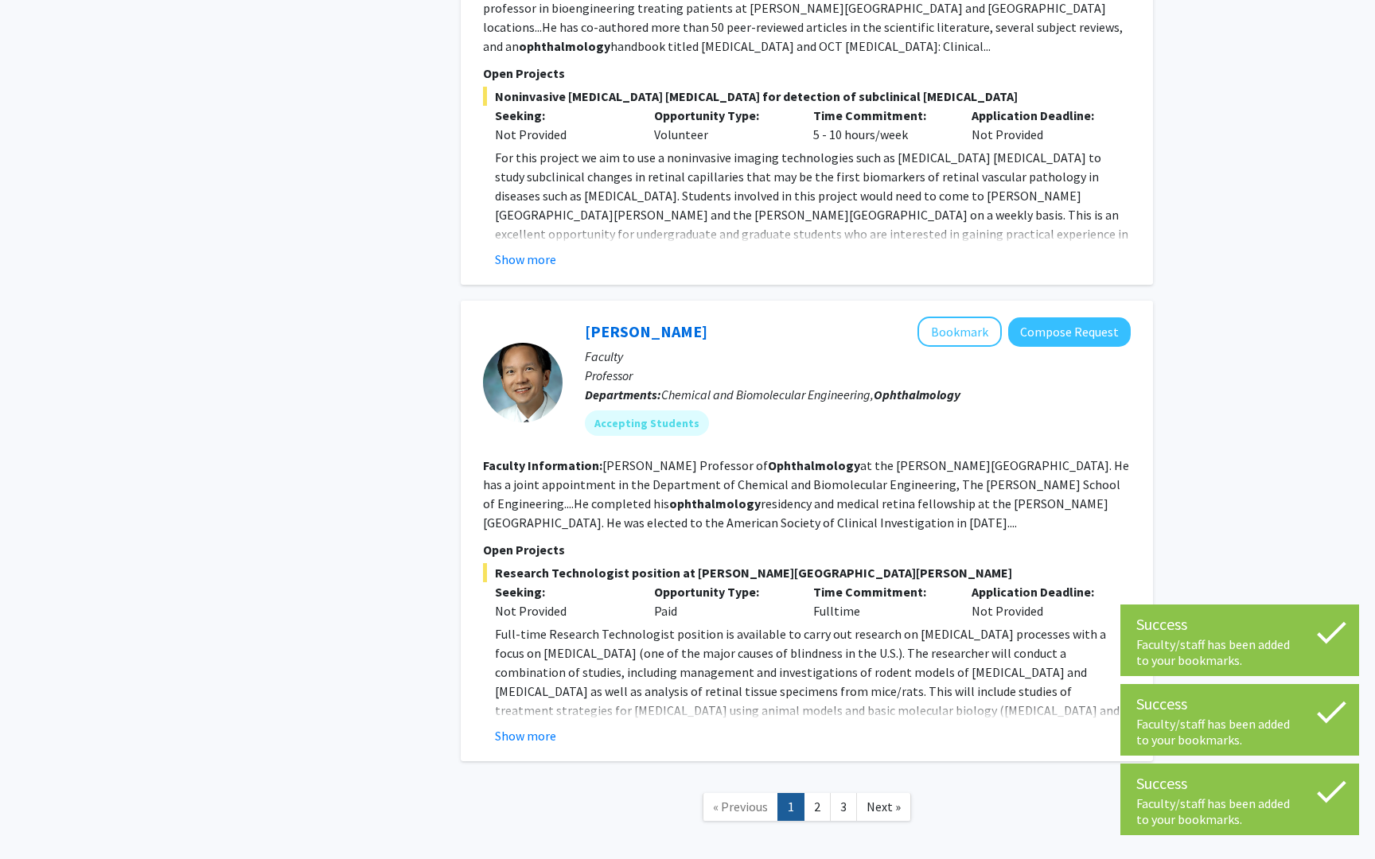
scroll to position [3500, 0]
click at [954, 315] on button "Bookmark" at bounding box center [959, 330] width 84 height 30
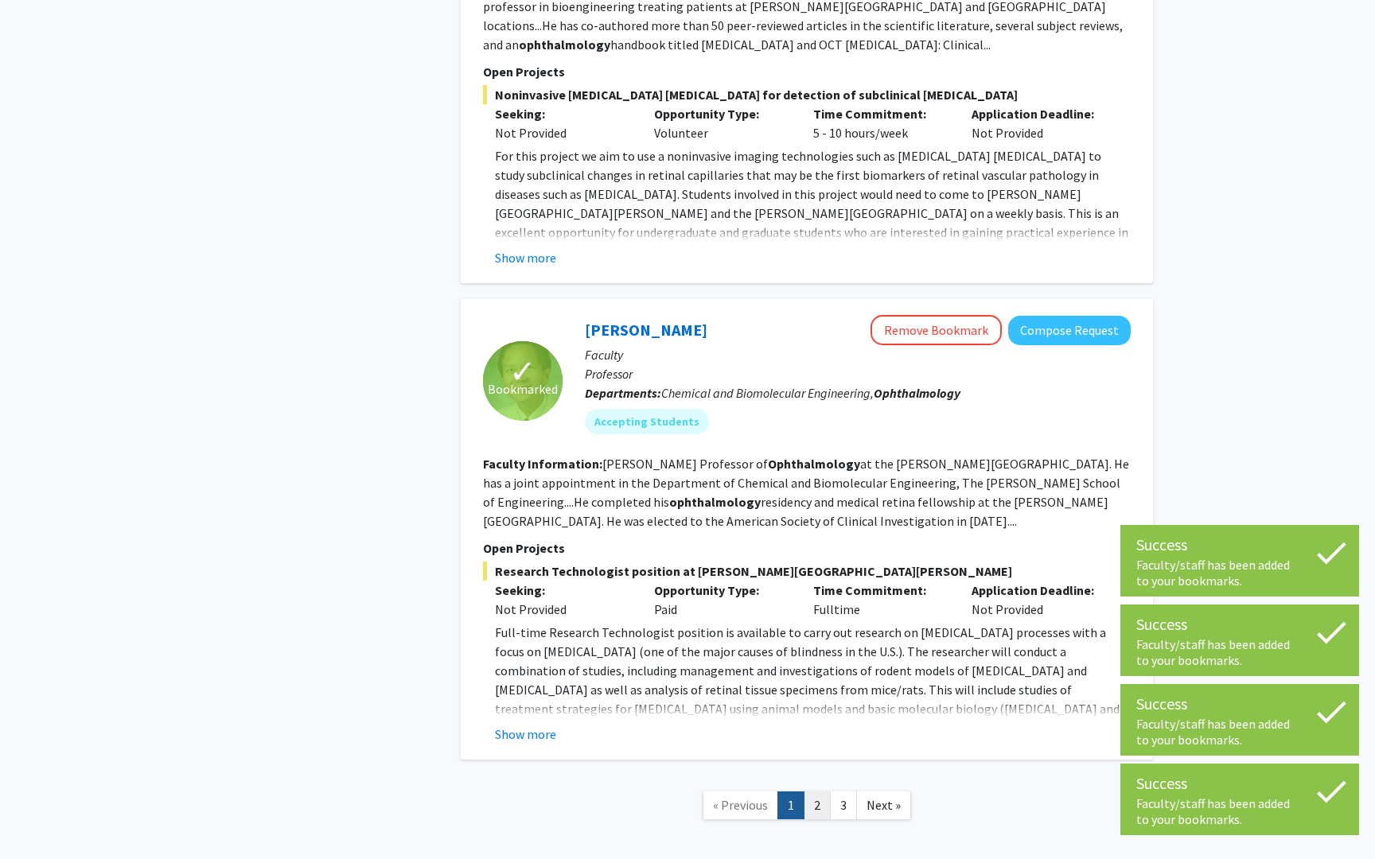
click at [816, 791] on link "2" at bounding box center [816, 805] width 27 height 28
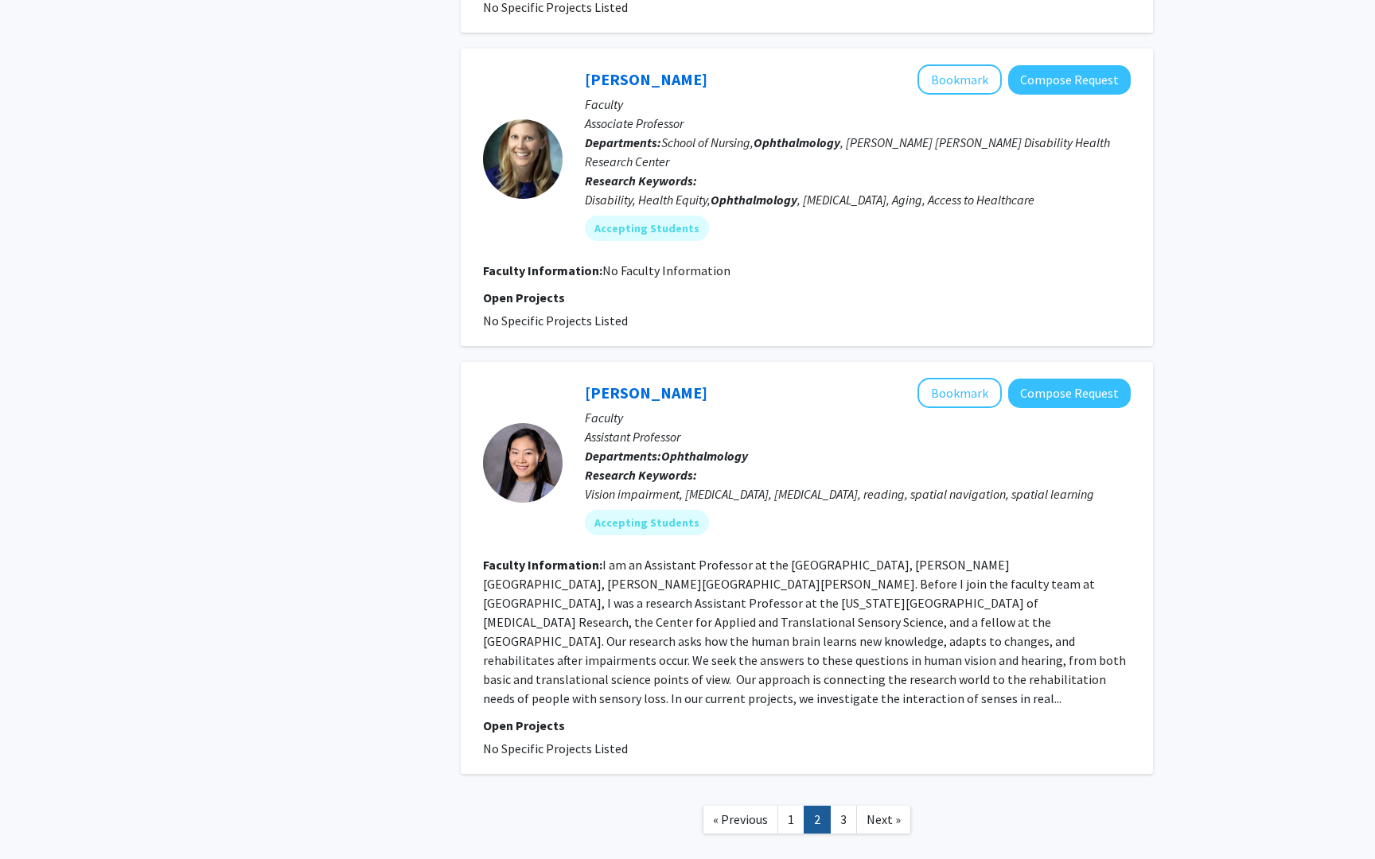
scroll to position [2670, 0]
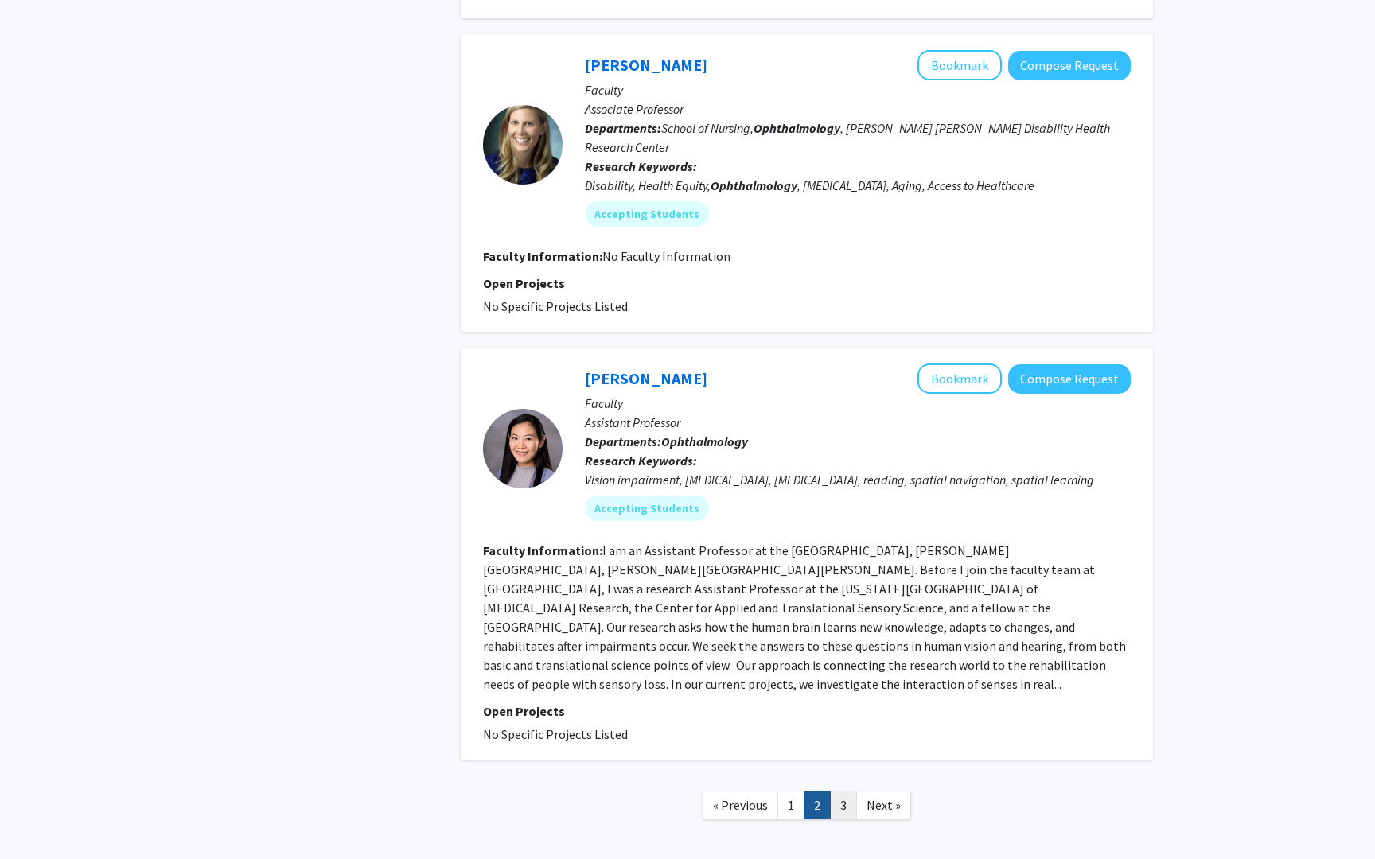
click at [849, 791] on link "3" at bounding box center [843, 805] width 27 height 28
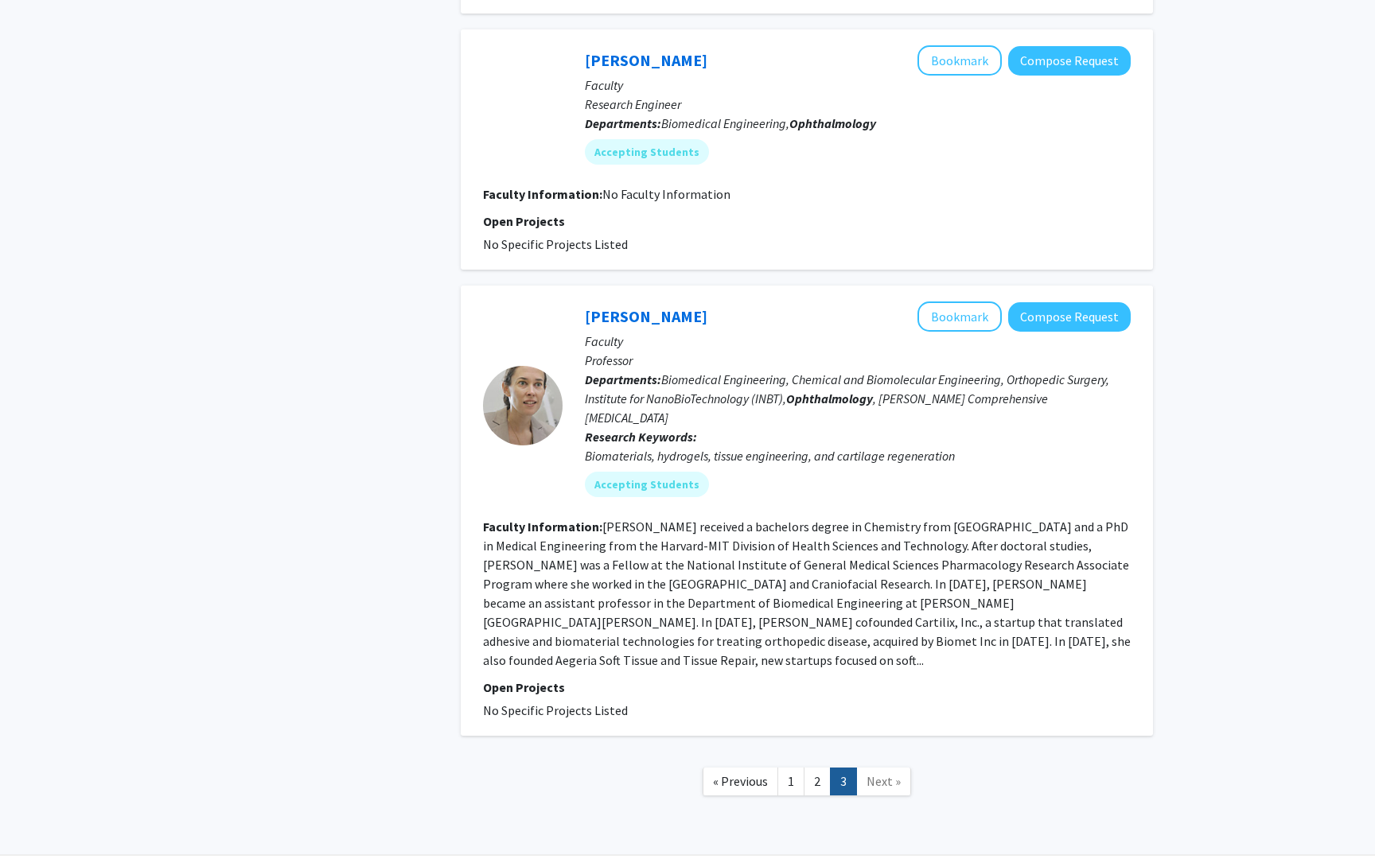
scroll to position [1226, 0]
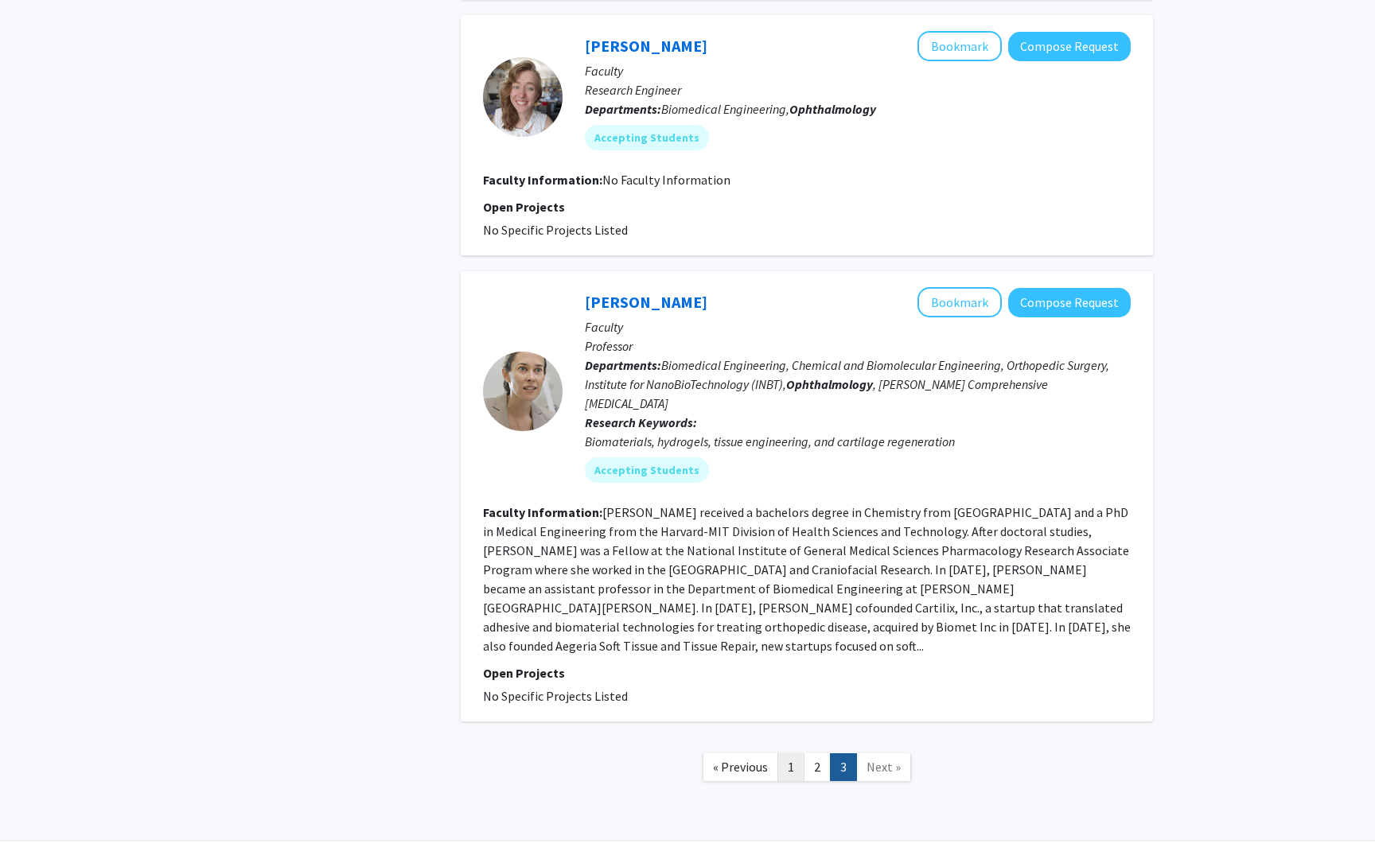
click at [778, 753] on link "1" at bounding box center [790, 767] width 27 height 28
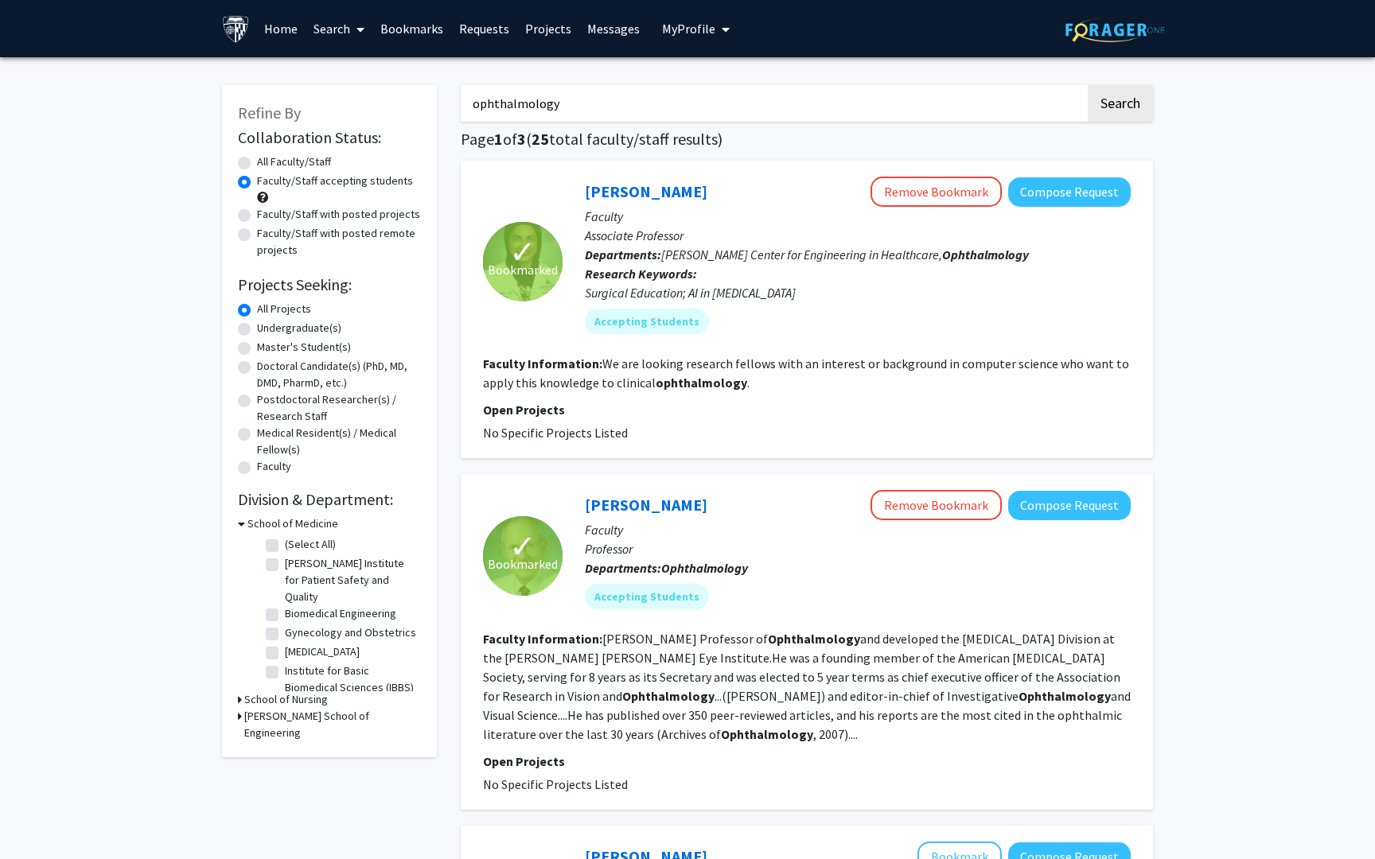
click at [425, 26] on link "Bookmarks" at bounding box center [411, 29] width 79 height 56
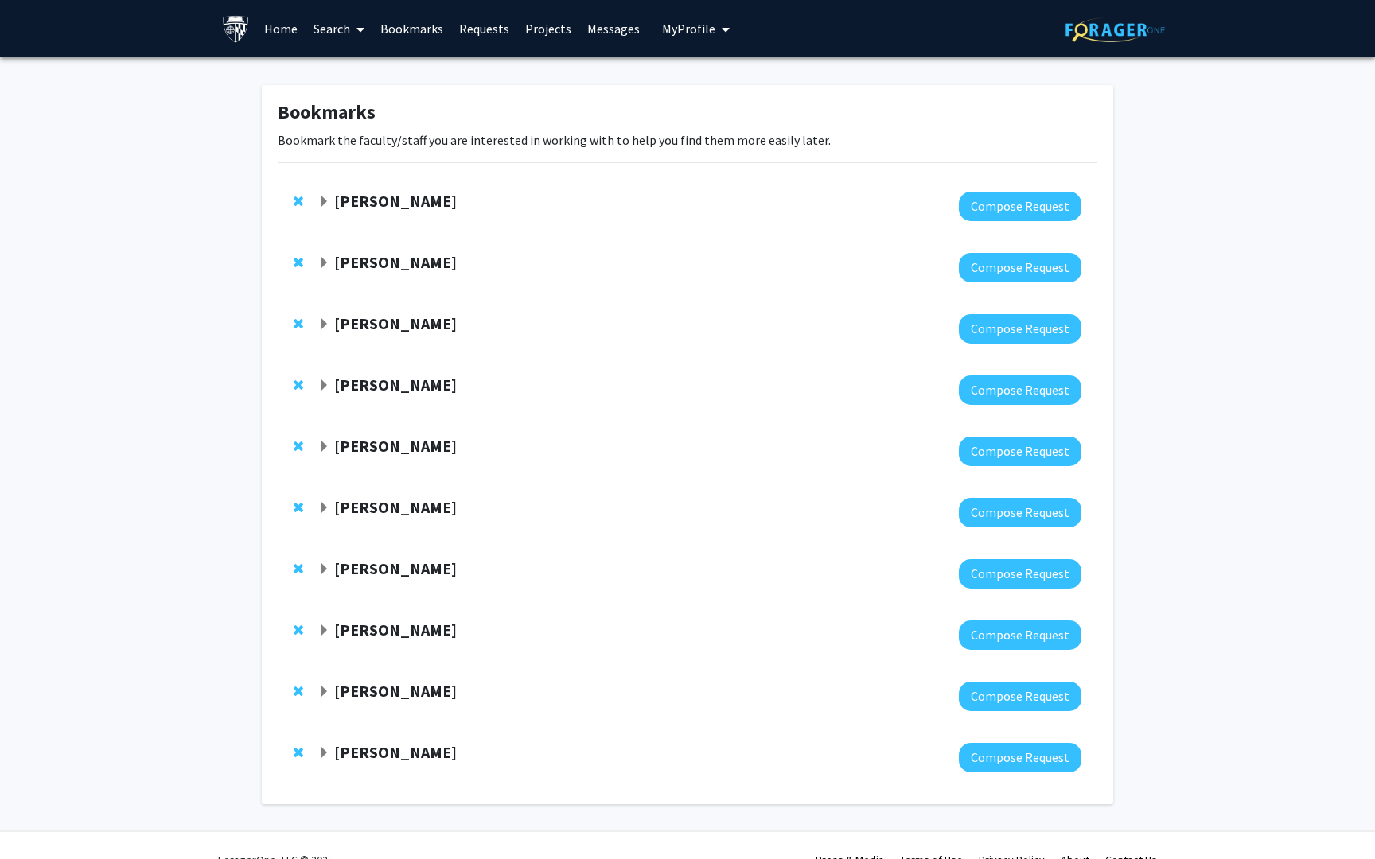
click at [55, 317] on div "Bookmarks Bookmark the faculty/staff you are interested in working with to help…" at bounding box center [687, 448] width 1375 height 783
click at [285, 39] on link "Home" at bounding box center [280, 29] width 49 height 56
